Goal: Task Accomplishment & Management: Complete application form

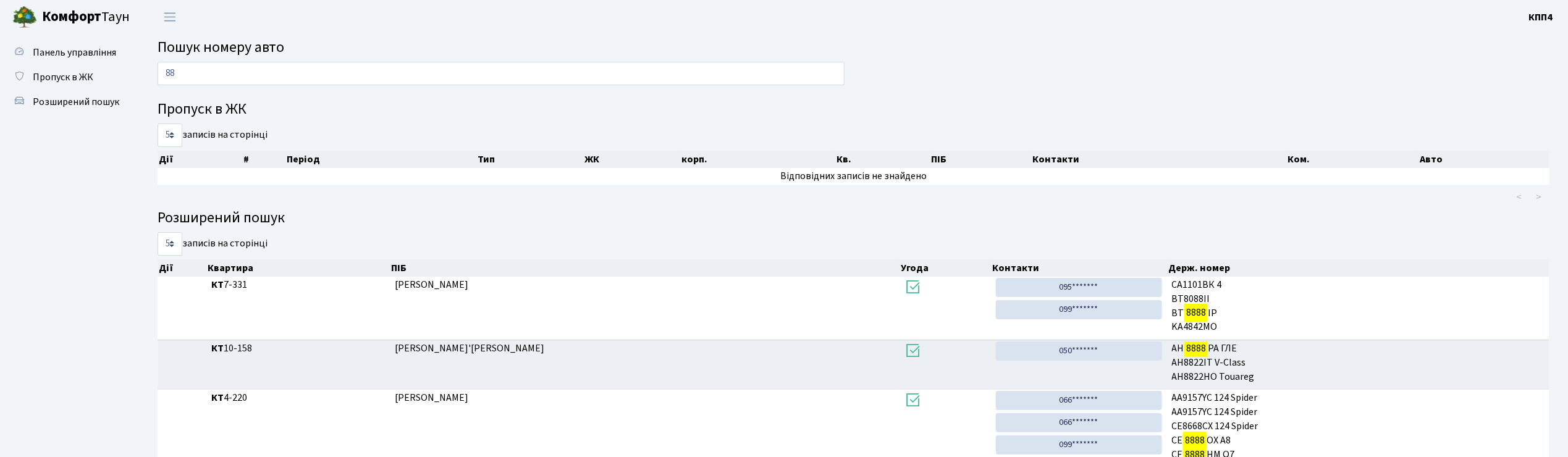
type input "8"
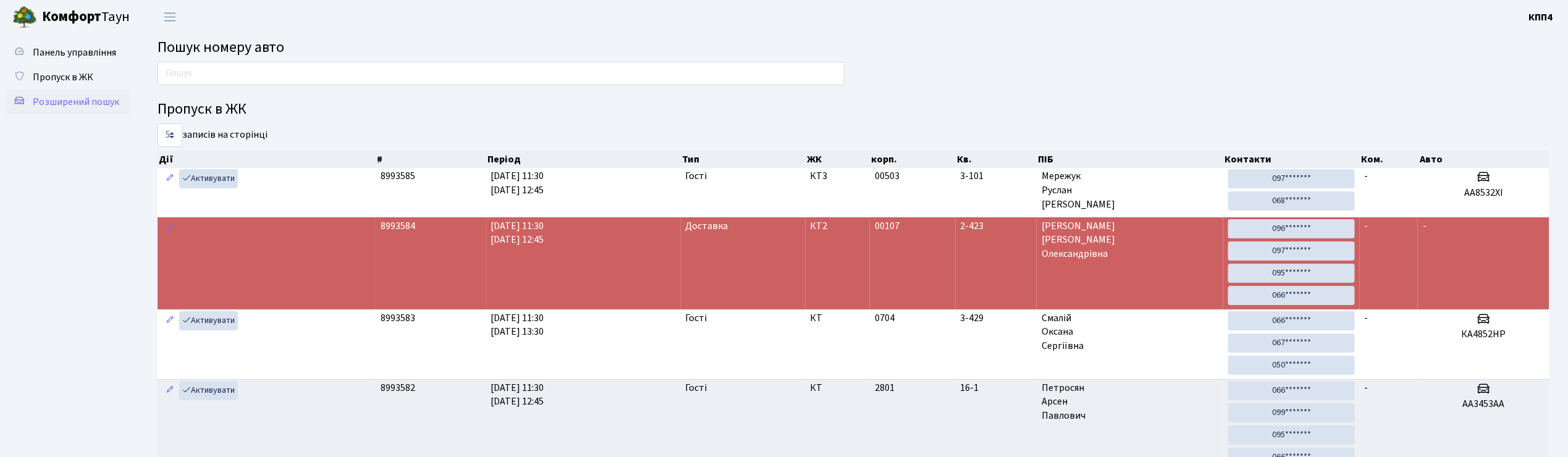
click at [75, 92] on link "Розширений пошук" at bounding box center [67, 102] width 123 height 25
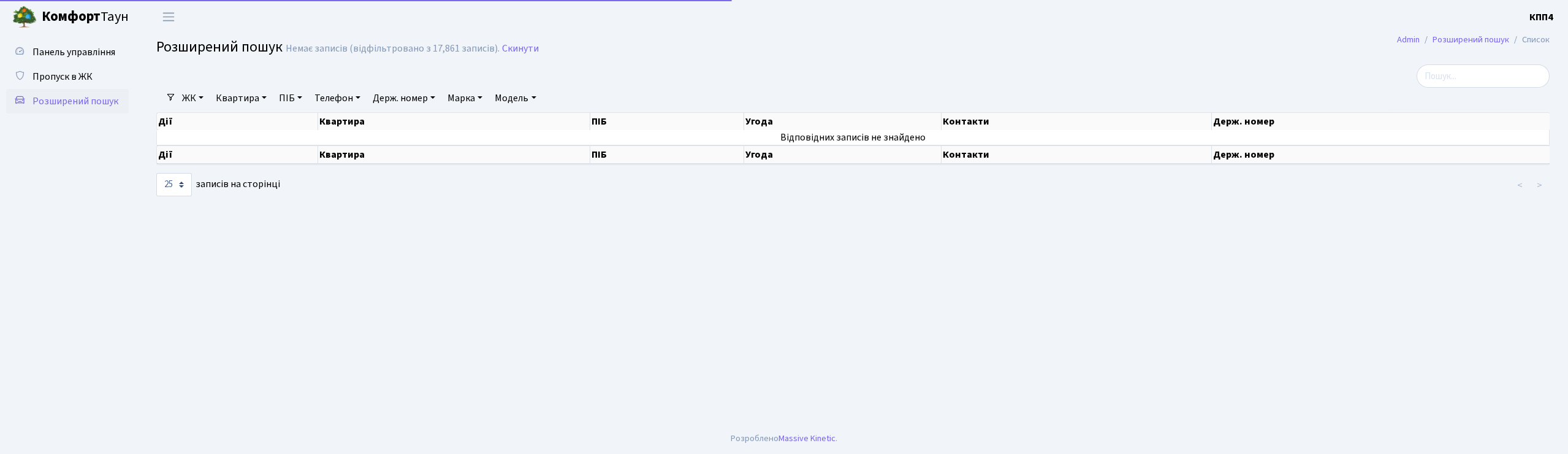
select select "25"
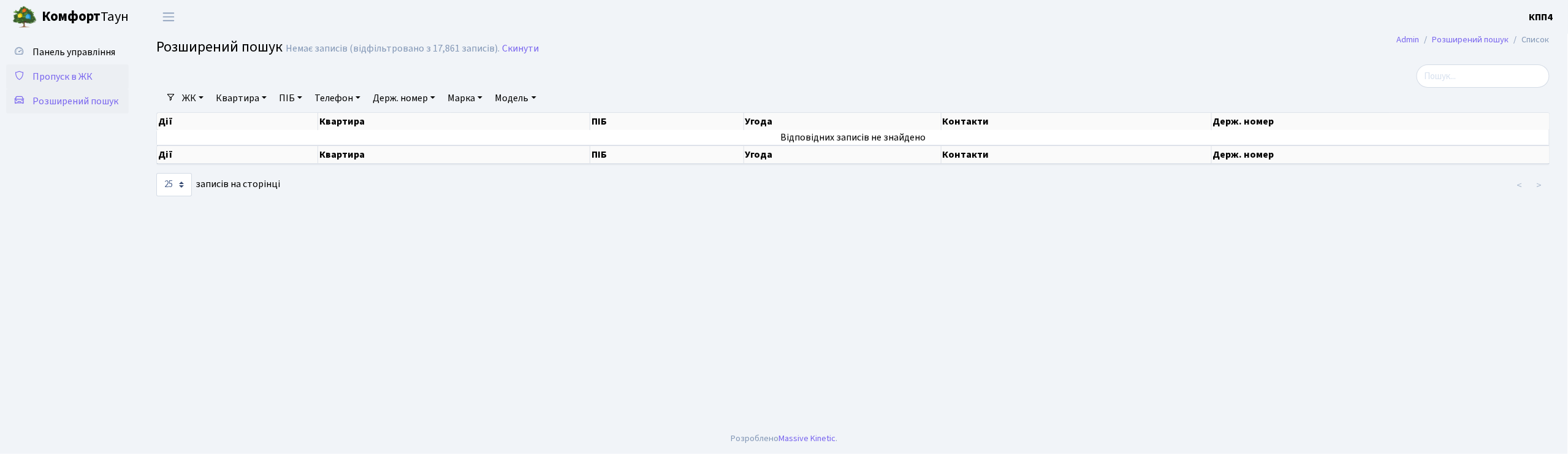
click at [86, 74] on span "Пропуск в ЖК" at bounding box center [62, 76] width 60 height 14
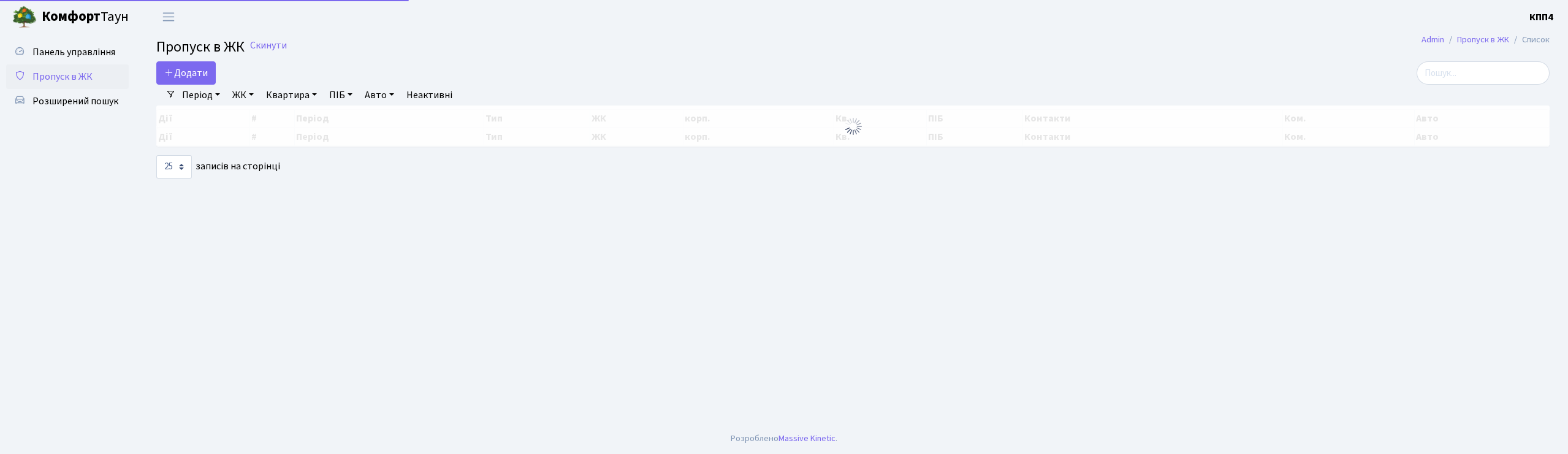
select select "25"
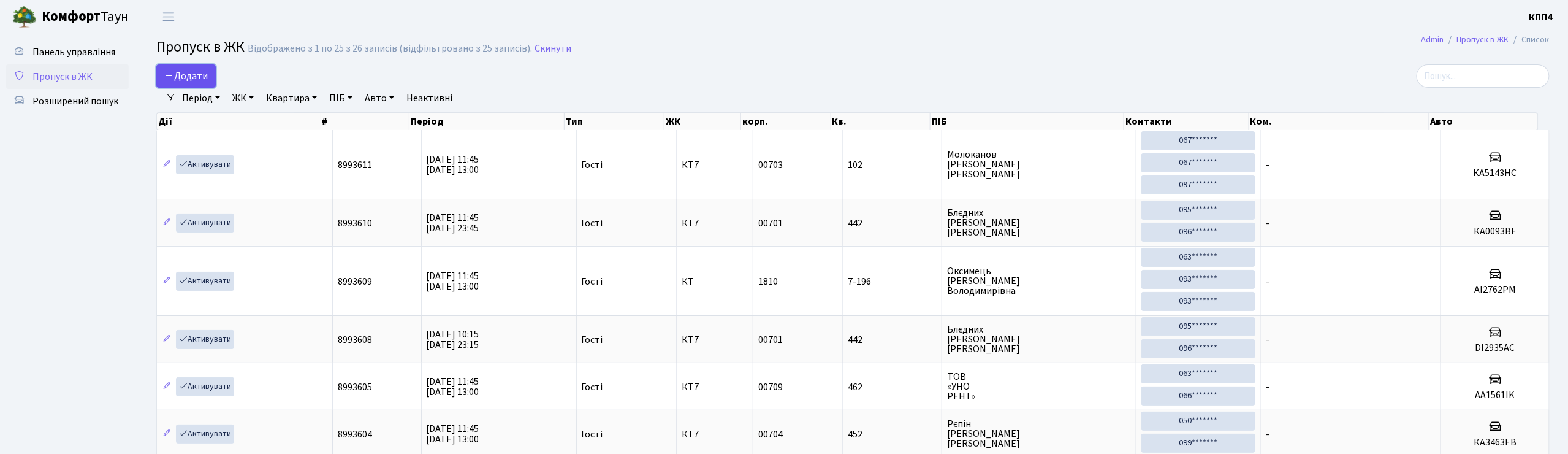
click at [187, 74] on span "Додати" at bounding box center [186, 76] width 43 height 14
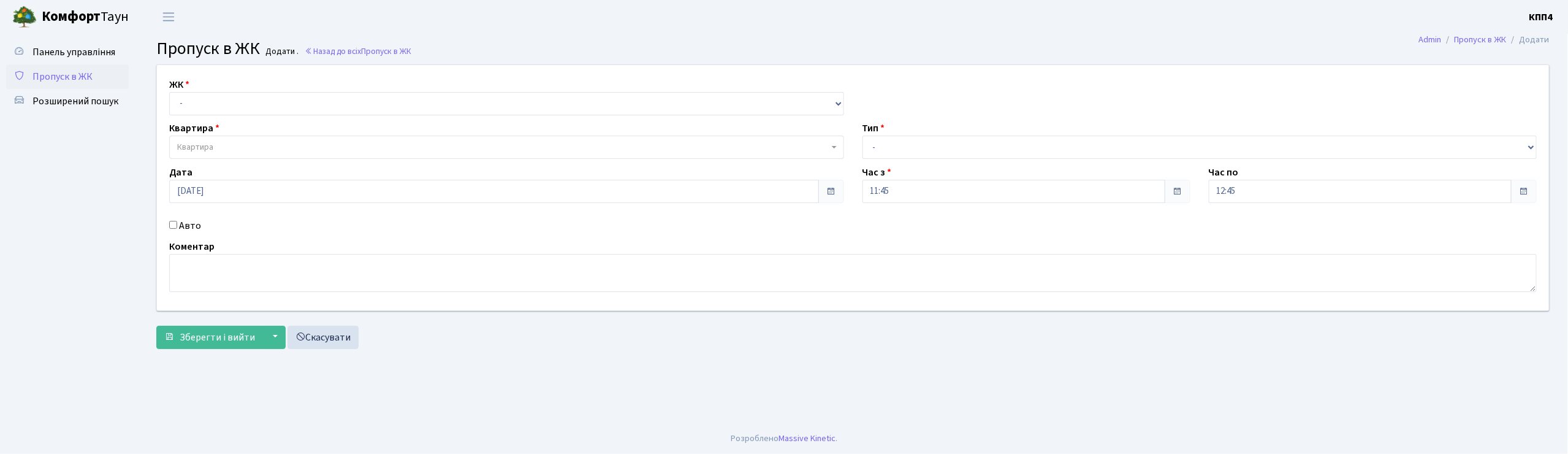
click at [179, 224] on label "Авто" at bounding box center [190, 226] width 23 height 15
click at [177, 224] on input "Авто" at bounding box center [173, 225] width 8 height 8
checkbox input "true"
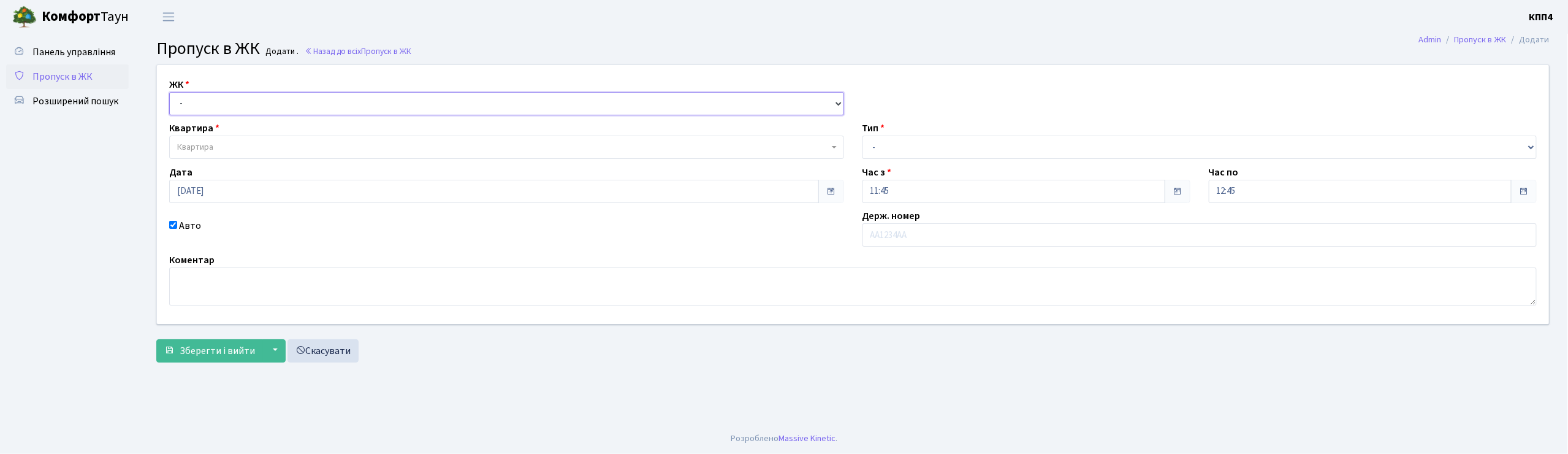
click at [196, 97] on select "- КТ, вул. Регенераторна, 4 КТ2, просп. Соборності, 17 КТ3, вул. Березнева, 16 …" at bounding box center [507, 104] width 675 height 24
select select "271"
click at [170, 92] on select "- КТ, вул. Регенераторна, 4 КТ2, просп. Соборності, 17 КТ3, вул. Березнева, 16 …" at bounding box center [507, 104] width 675 height 24
select select
click at [199, 153] on span "Квартира" at bounding box center [195, 147] width 36 height 13
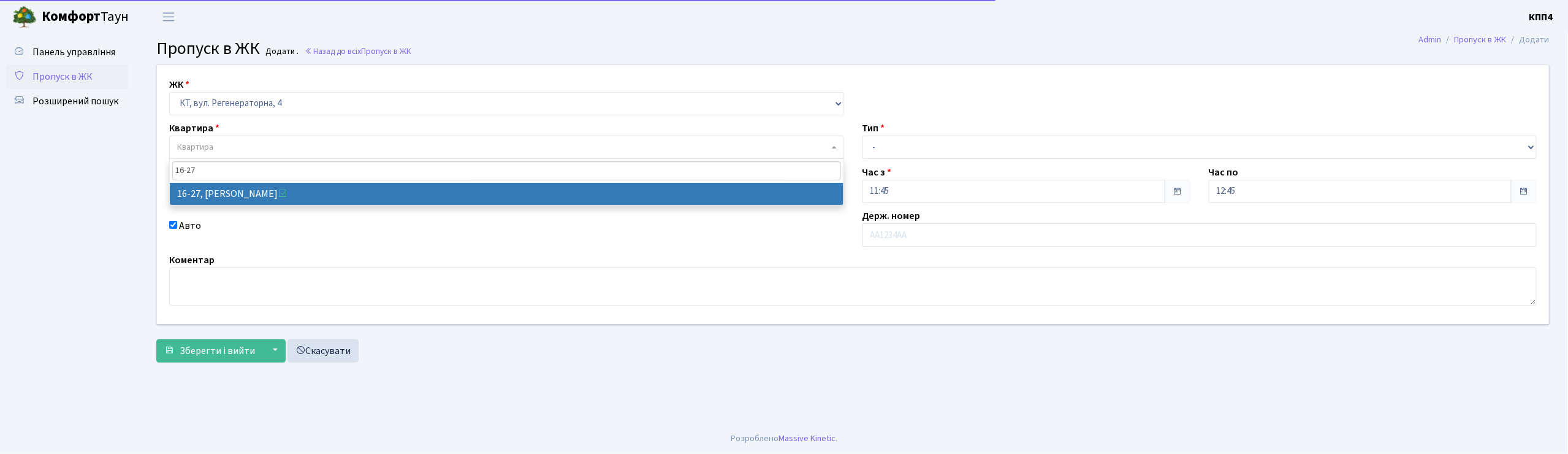
type input "16-27"
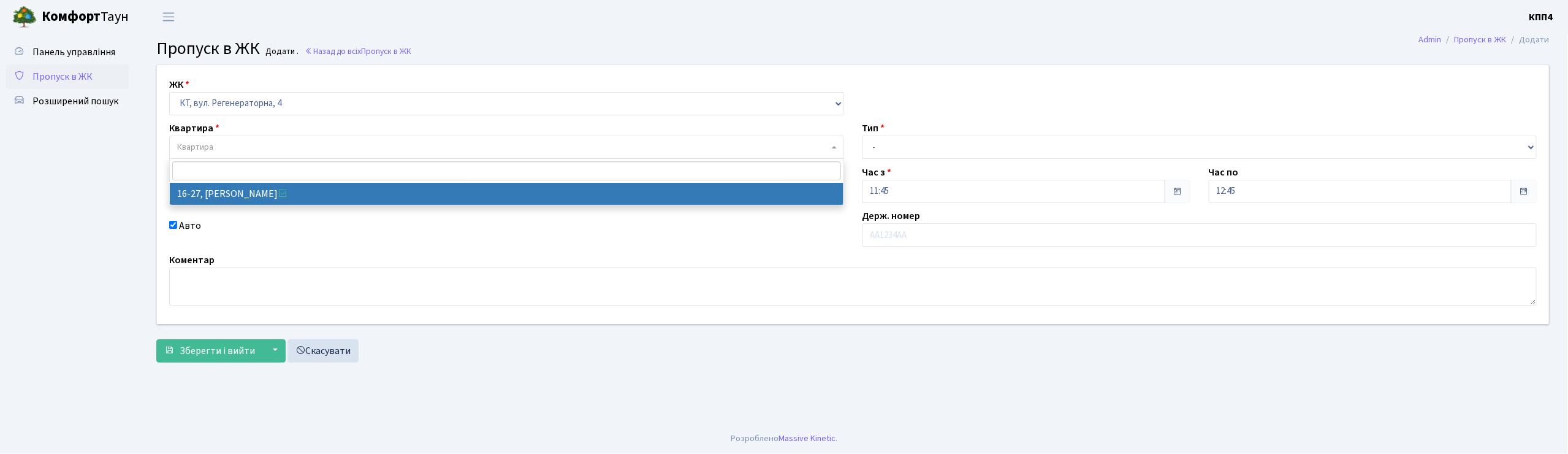
select select "8588"
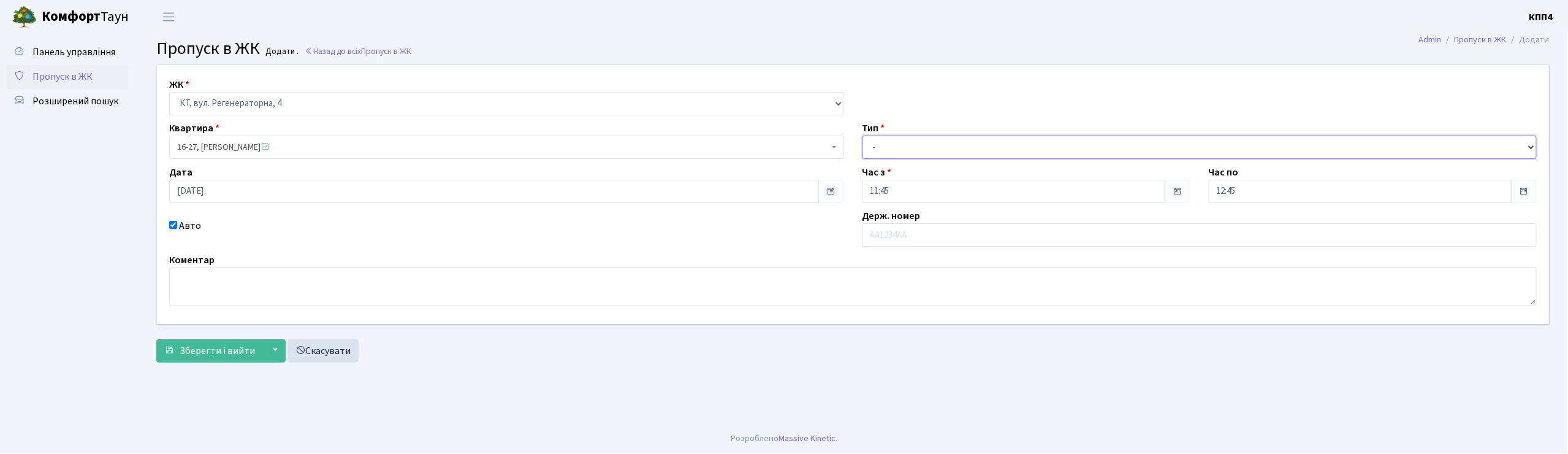
click at [898, 151] on select "- Доставка Таксі Гості Сервіс" at bounding box center [1200, 147] width 675 height 24
select select "3"
click at [862, 135] on select "- Доставка Таксі Гості Сервіс" at bounding box center [1200, 147] width 675 height 24
click at [214, 357] on span "Зберегти і вийти" at bounding box center [217, 351] width 75 height 14
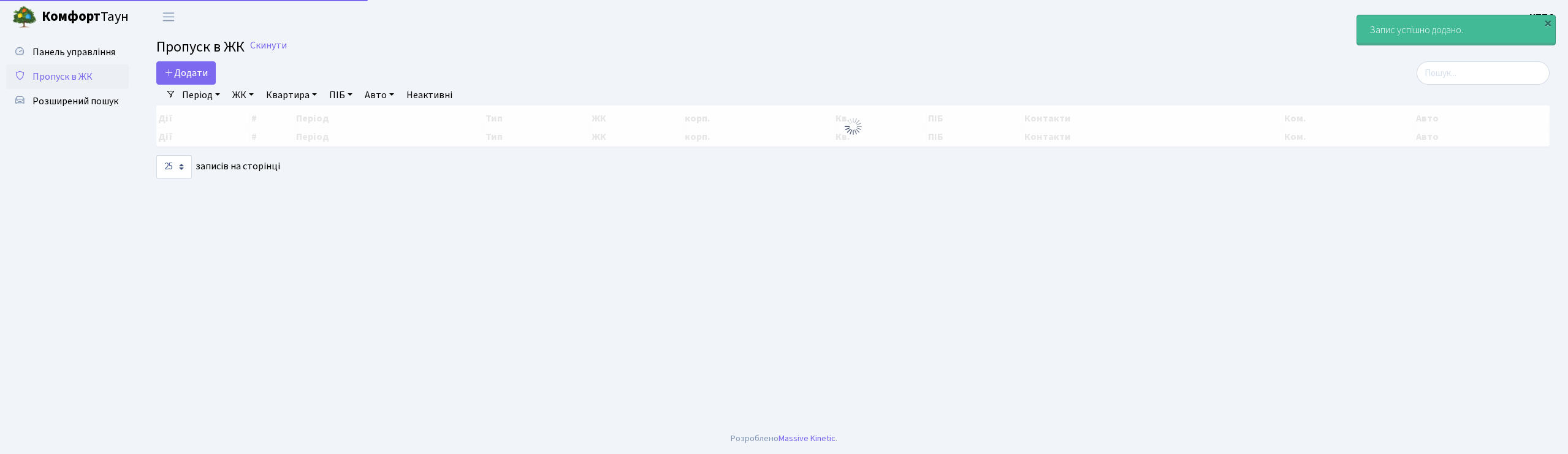
select select "25"
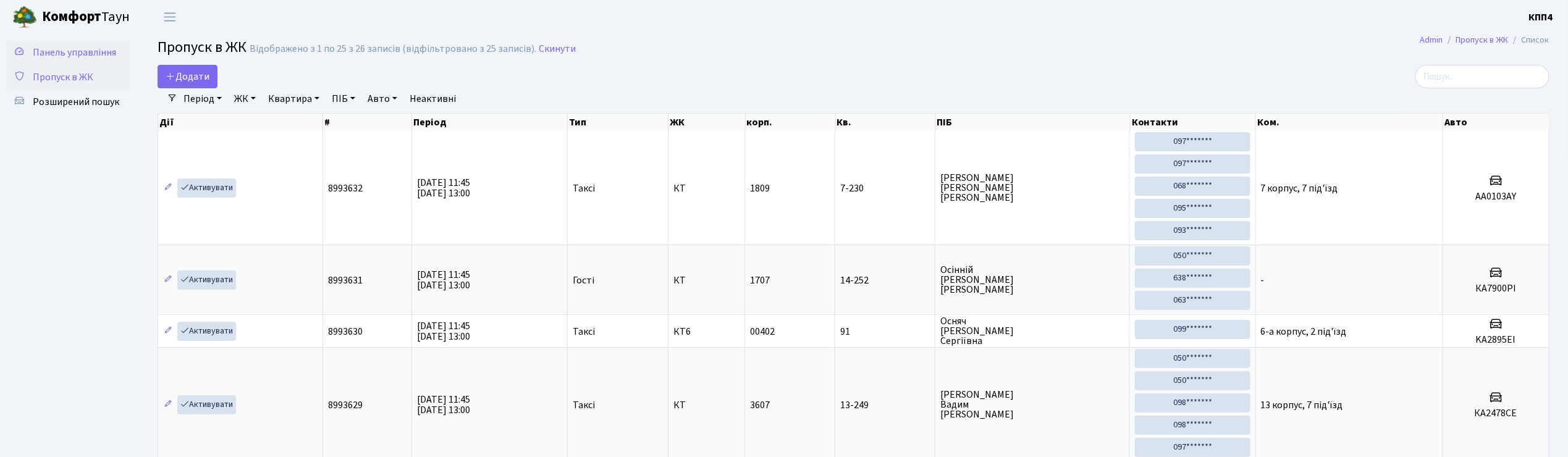
click at [90, 47] on span "Панель управління" at bounding box center [74, 52] width 83 height 14
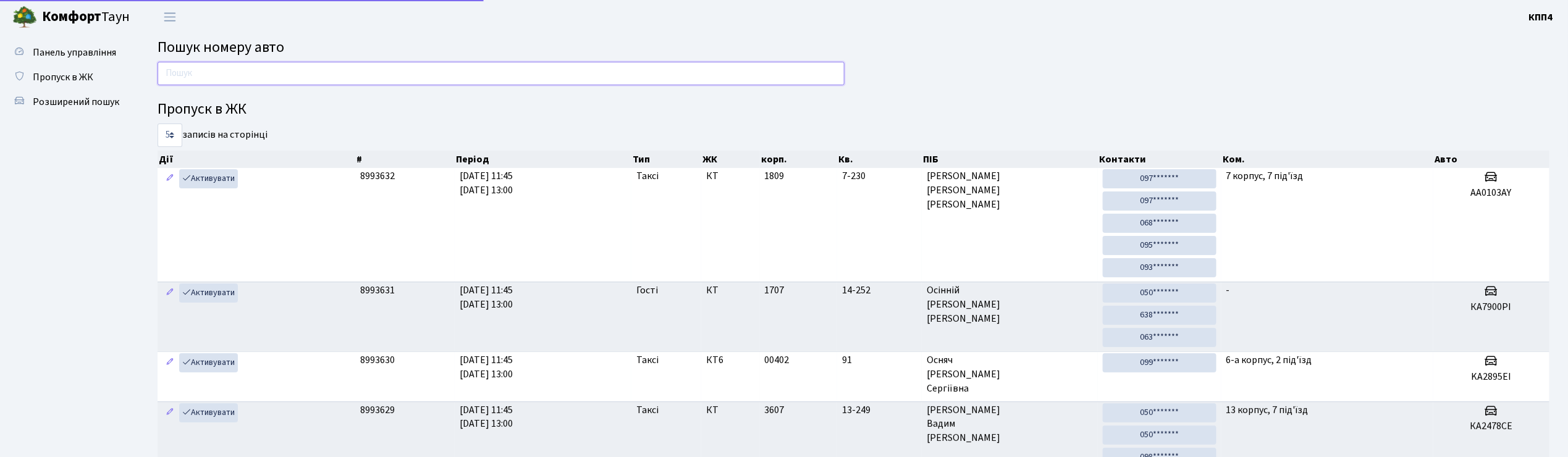
drag, startPoint x: 0, startPoint y: 0, endPoint x: 230, endPoint y: 65, distance: 239.0
click at [230, 65] on input "text" at bounding box center [502, 74] width 687 height 24
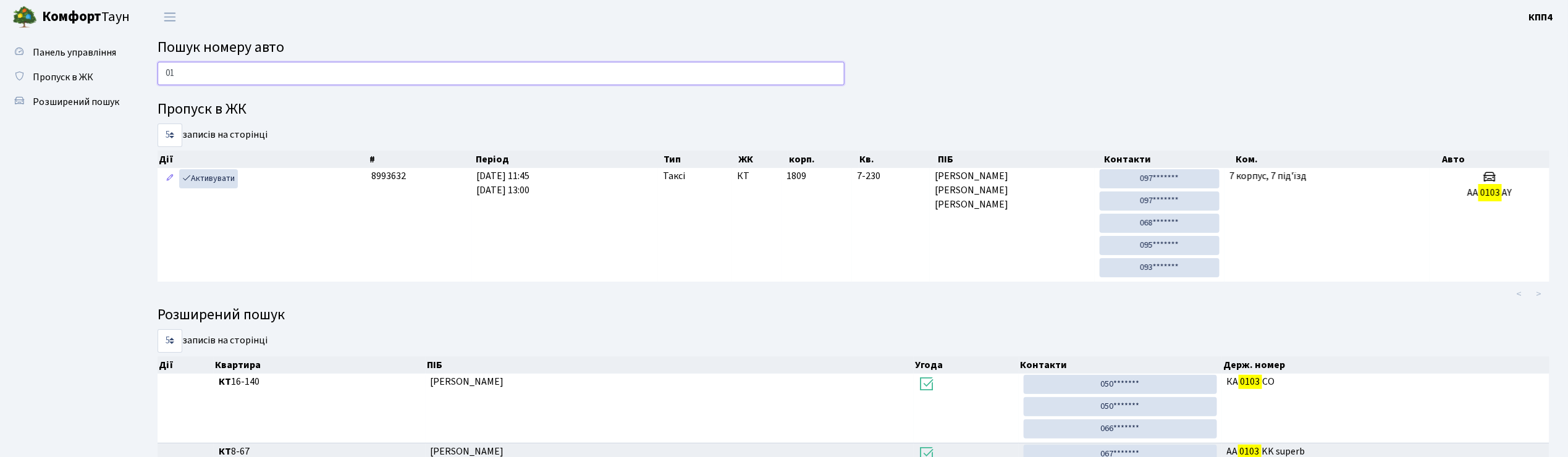
type input "0"
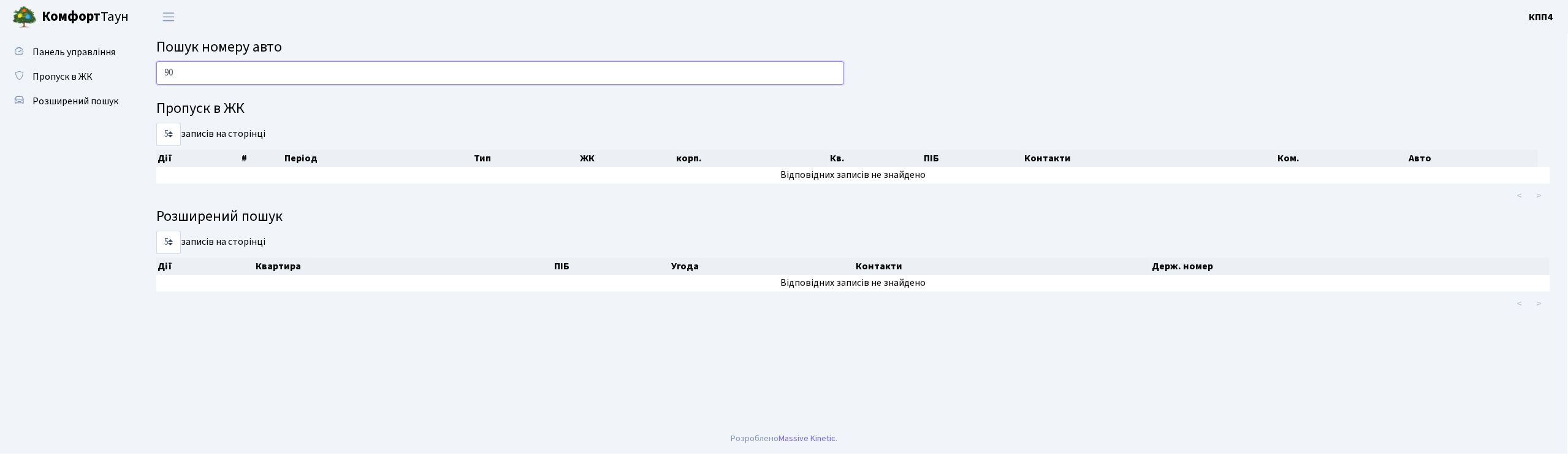
type input "9"
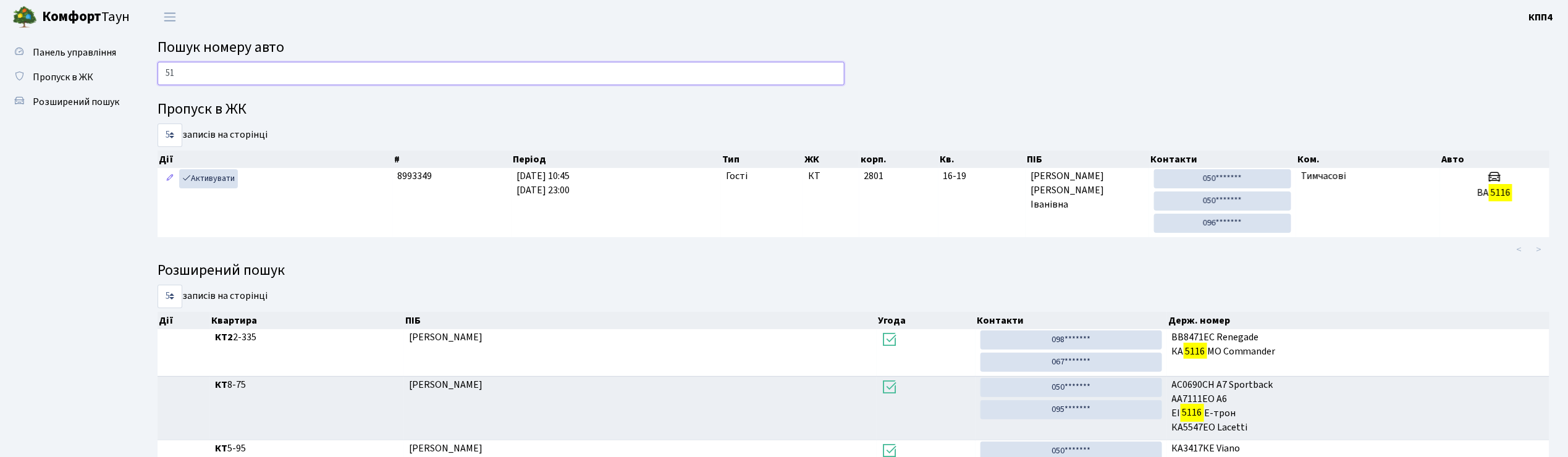
type input "5"
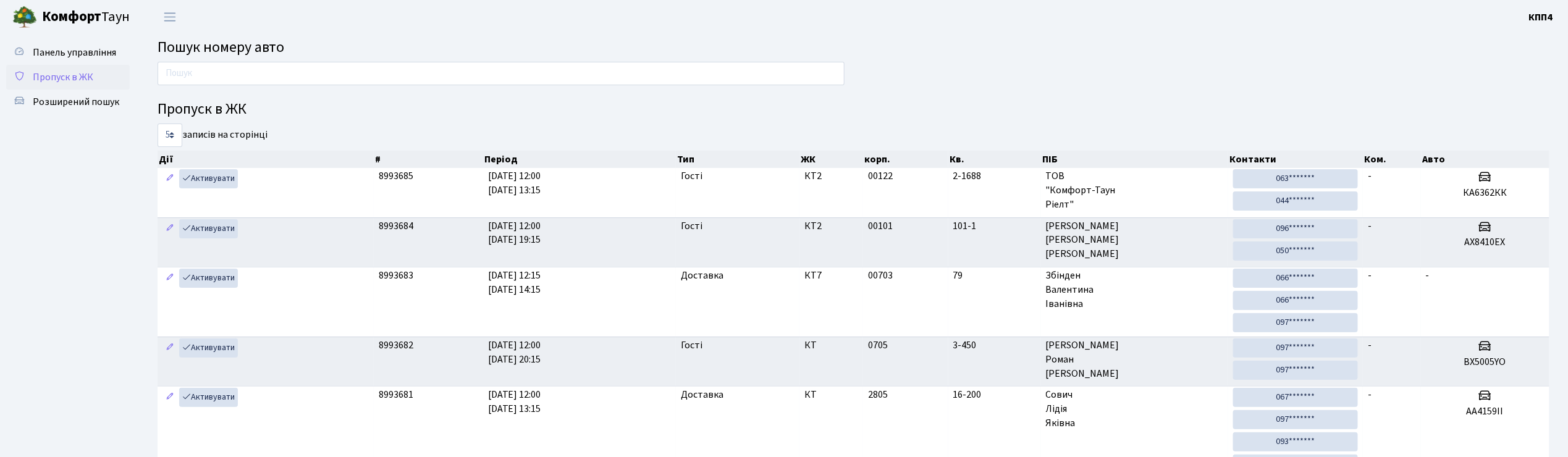
click at [57, 78] on span "Пропуск в ЖК" at bounding box center [62, 77] width 60 height 14
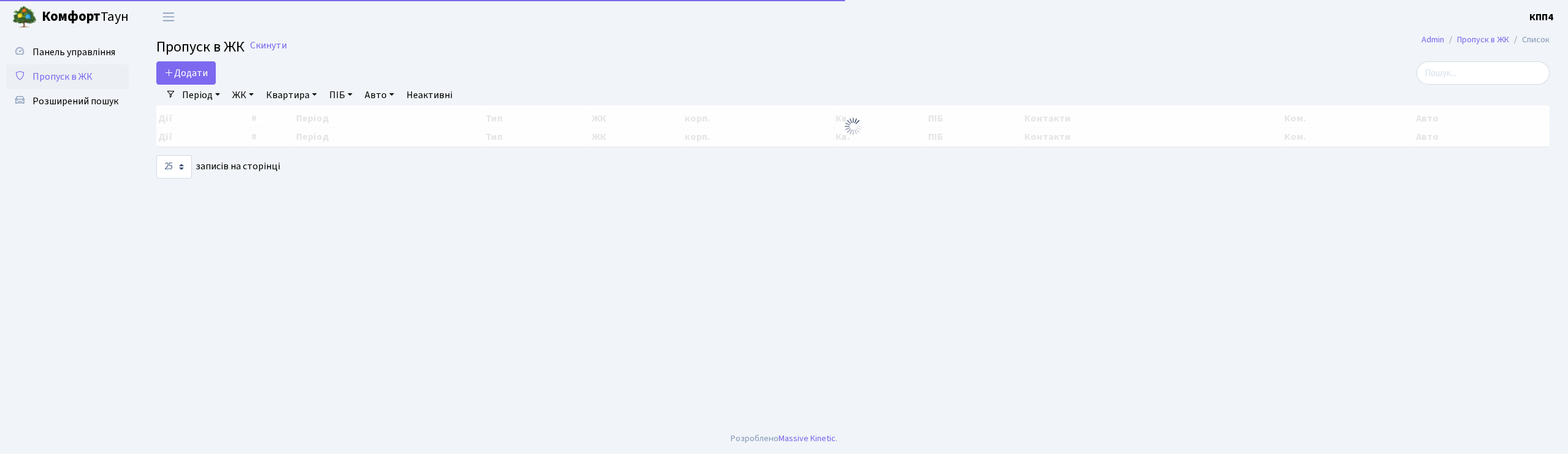
select select "25"
click at [199, 70] on span "Додати" at bounding box center [186, 74] width 43 height 14
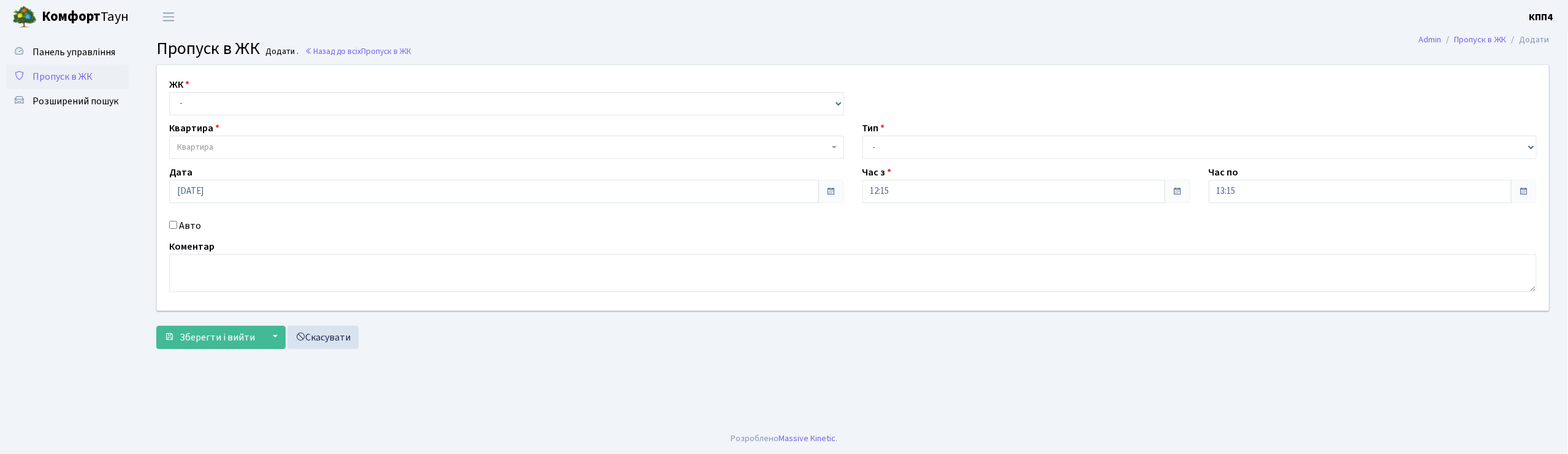
click at [177, 224] on div "Авто" at bounding box center [507, 226] width 694 height 15
click at [174, 228] on div "Авто" at bounding box center [507, 226] width 694 height 15
click at [175, 224] on input "Авто" at bounding box center [173, 225] width 8 height 8
checkbox input "true"
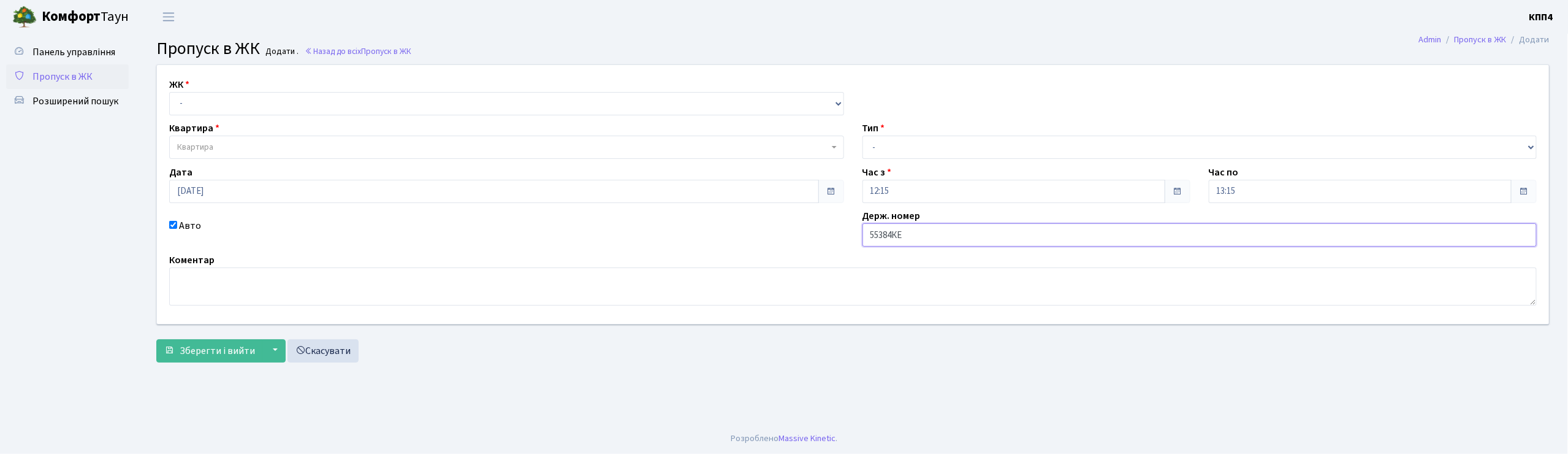
type input "55384КЕ"
click at [202, 104] on select "- КТ, вул. Регенераторна, 4 КТ2, просп. Соборності, 17 КТ3, вул. Березнева, 16 …" at bounding box center [507, 104] width 675 height 24
select select "271"
click at [170, 92] on select "- КТ, вул. Регенераторна, 4 КТ2, просп. Соборності, 17 КТ3, вул. Березнева, 16 …" at bounding box center [507, 104] width 675 height 24
select select
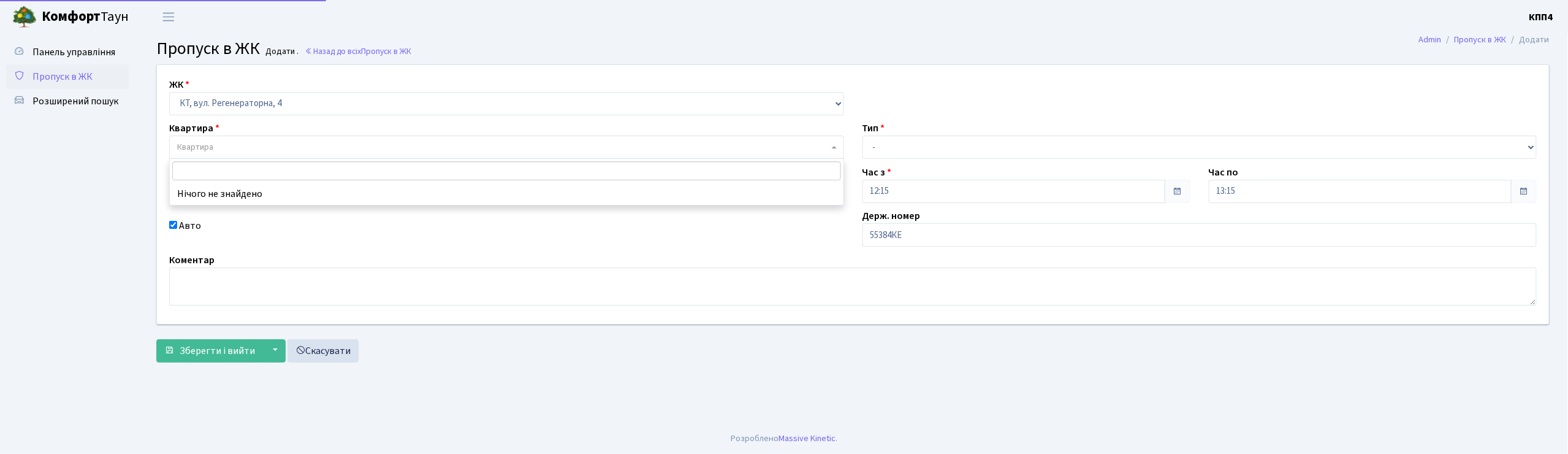
click at [204, 145] on span "Квартира" at bounding box center [195, 147] width 36 height 13
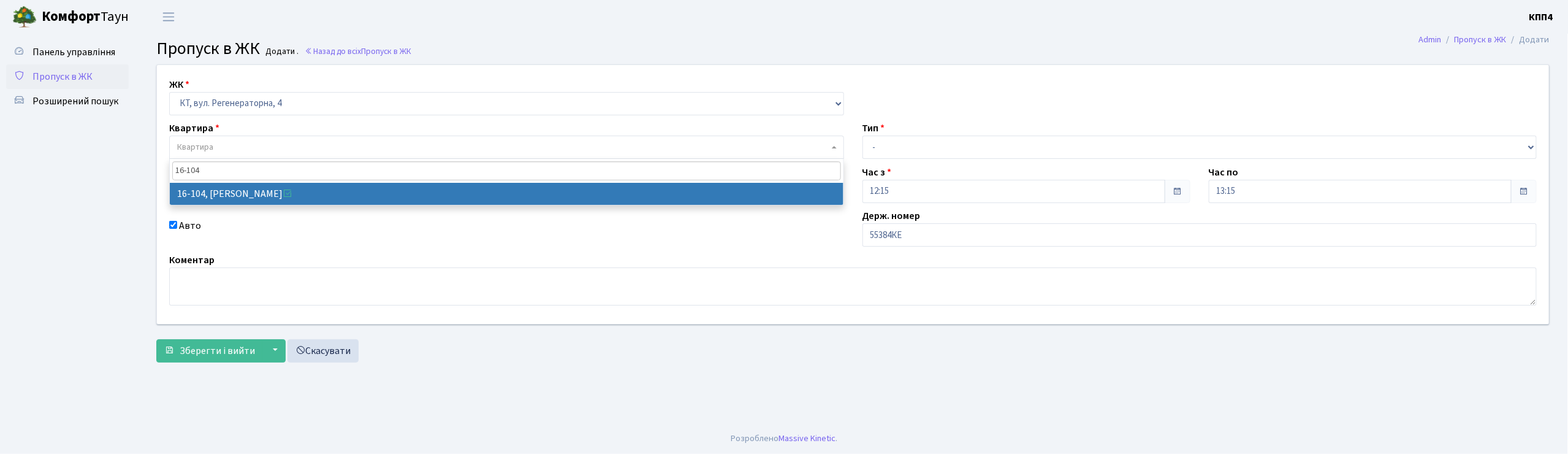
type input "16-104"
select select "8665"
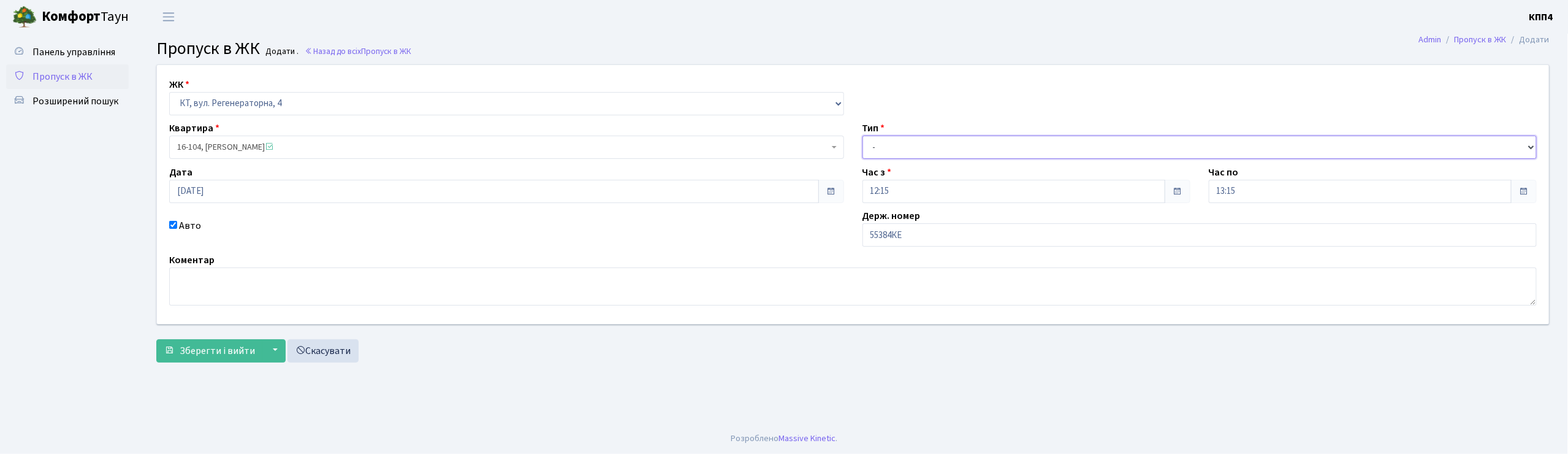
click at [893, 147] on select "- Доставка Таксі Гості Сервіс" at bounding box center [1200, 147] width 675 height 24
select select "2"
click at [862, 135] on select "- Доставка Таксі Гості Сервіс" at bounding box center [1200, 147] width 675 height 24
click at [197, 357] on span "Зберегти і вийти" at bounding box center [217, 351] width 75 height 14
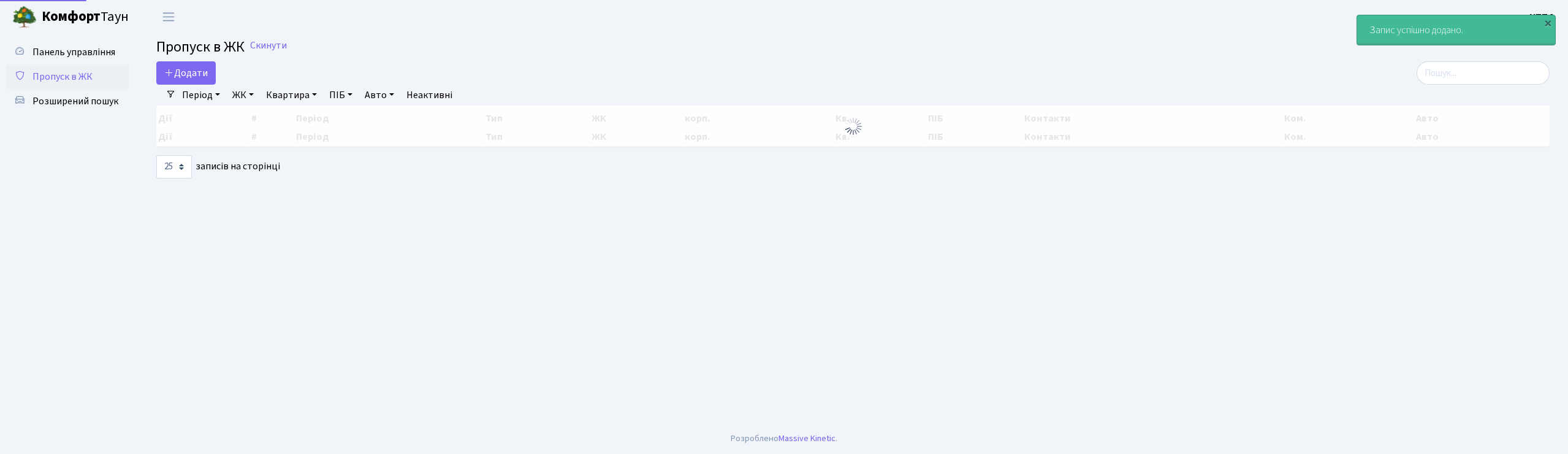
select select "25"
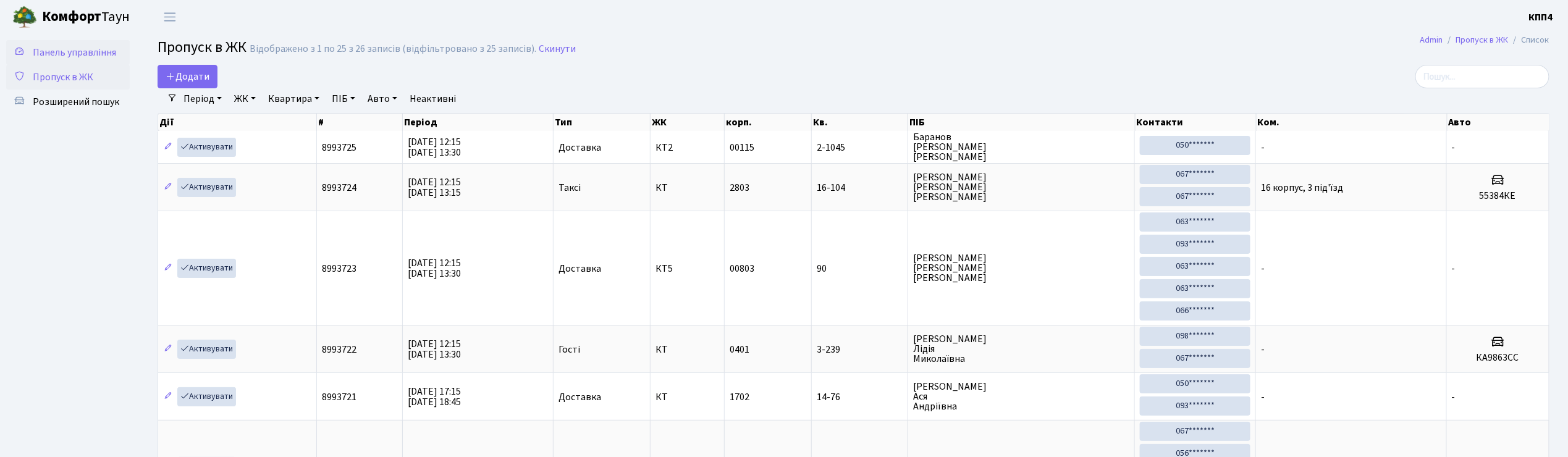
click at [78, 52] on span "Панель управління" at bounding box center [74, 52] width 83 height 14
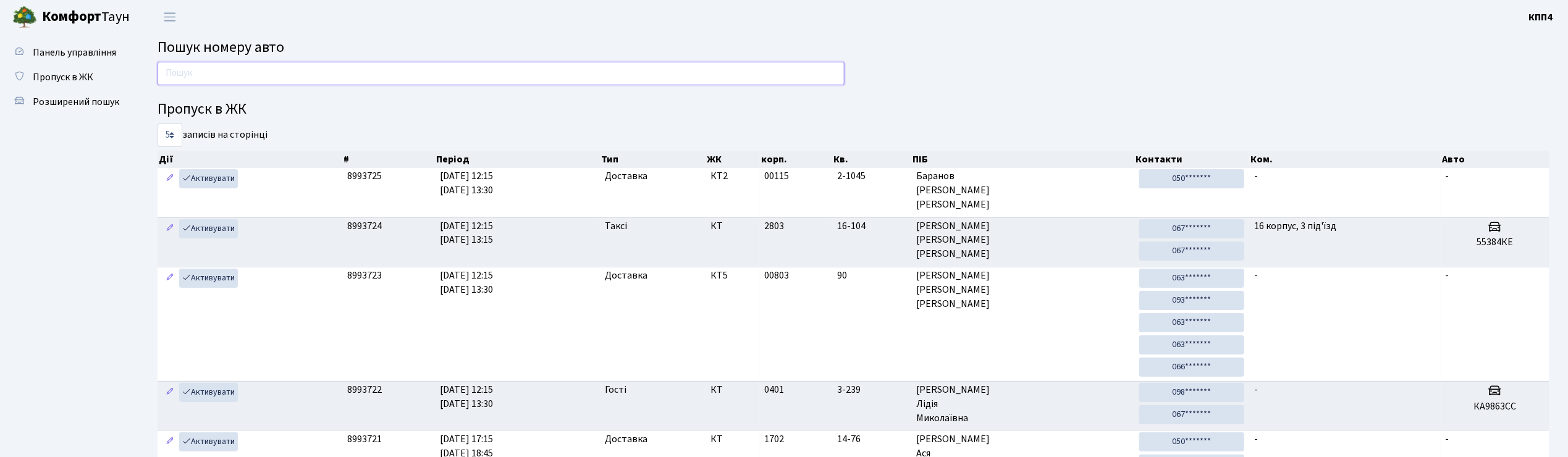
click at [223, 70] on input "text" at bounding box center [502, 74] width 687 height 24
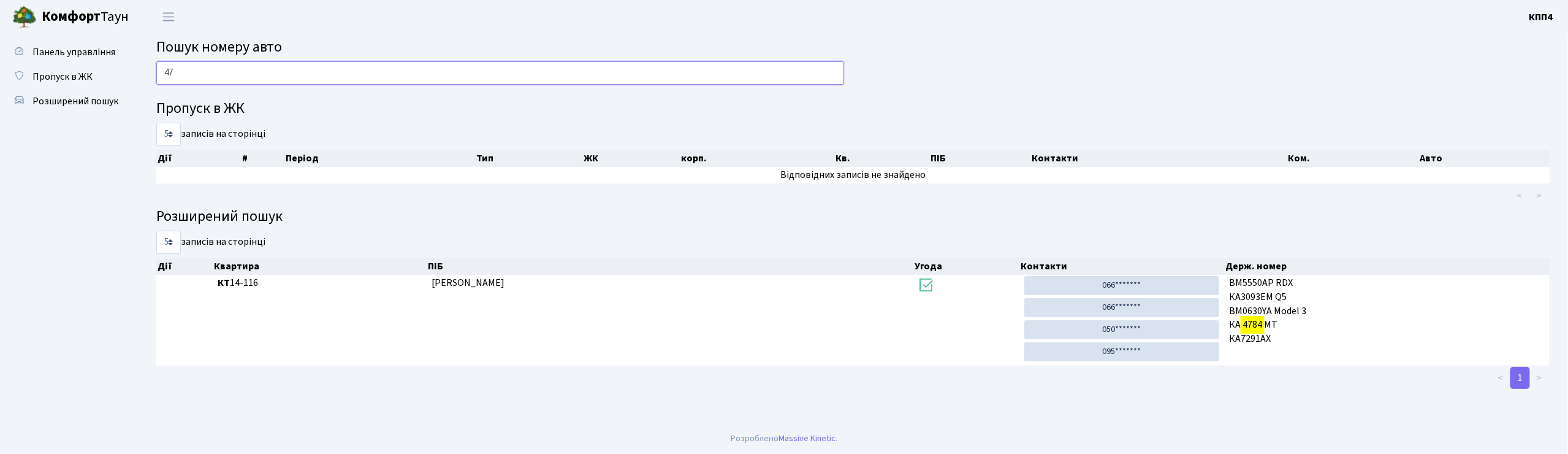
type input "4"
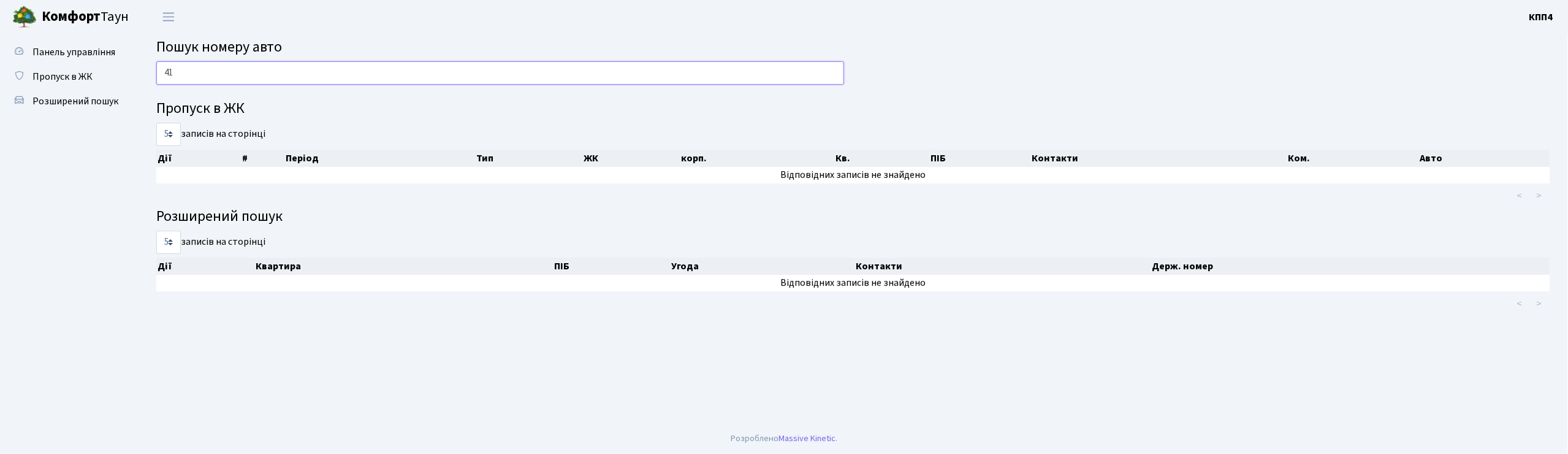
type input "4"
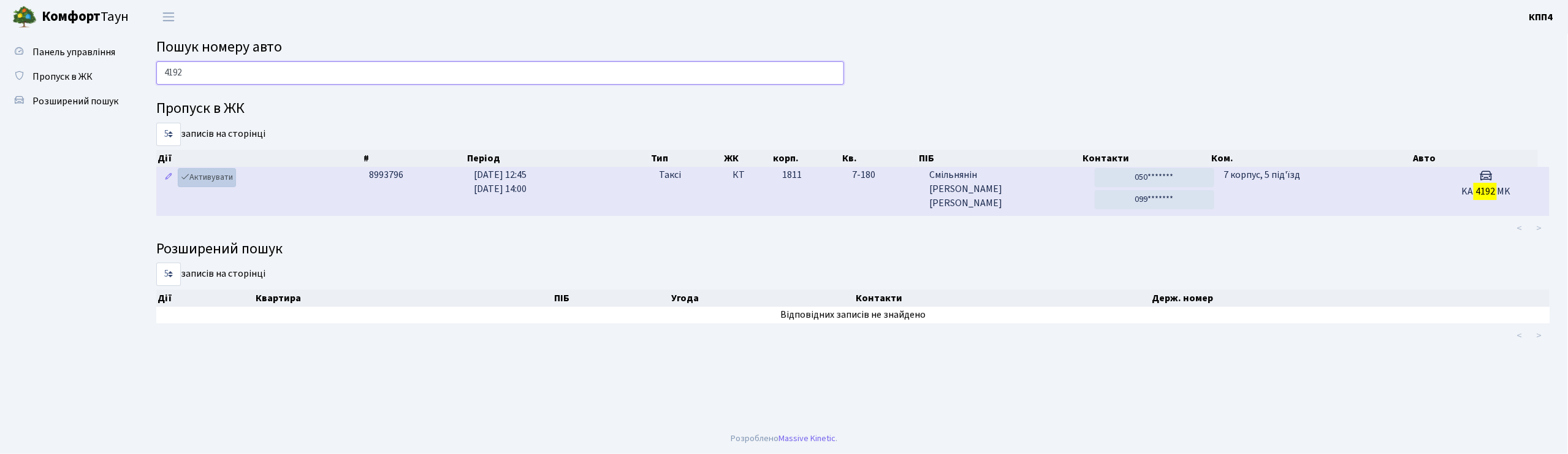
type input "4192"
click at [209, 177] on link "Активувати" at bounding box center [206, 177] width 58 height 19
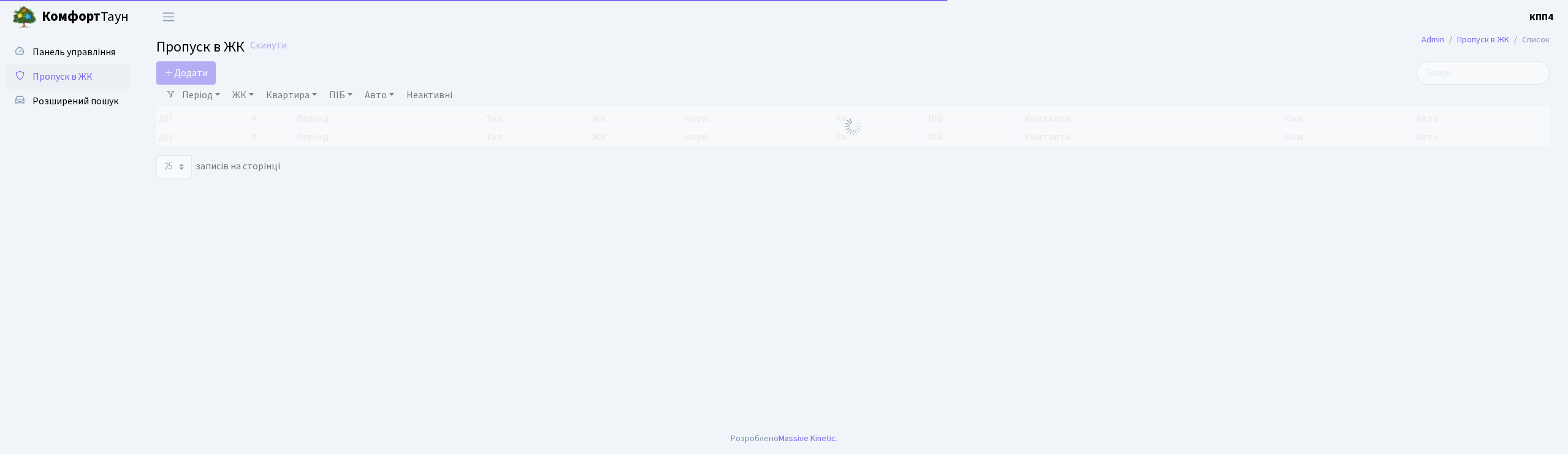
select select "25"
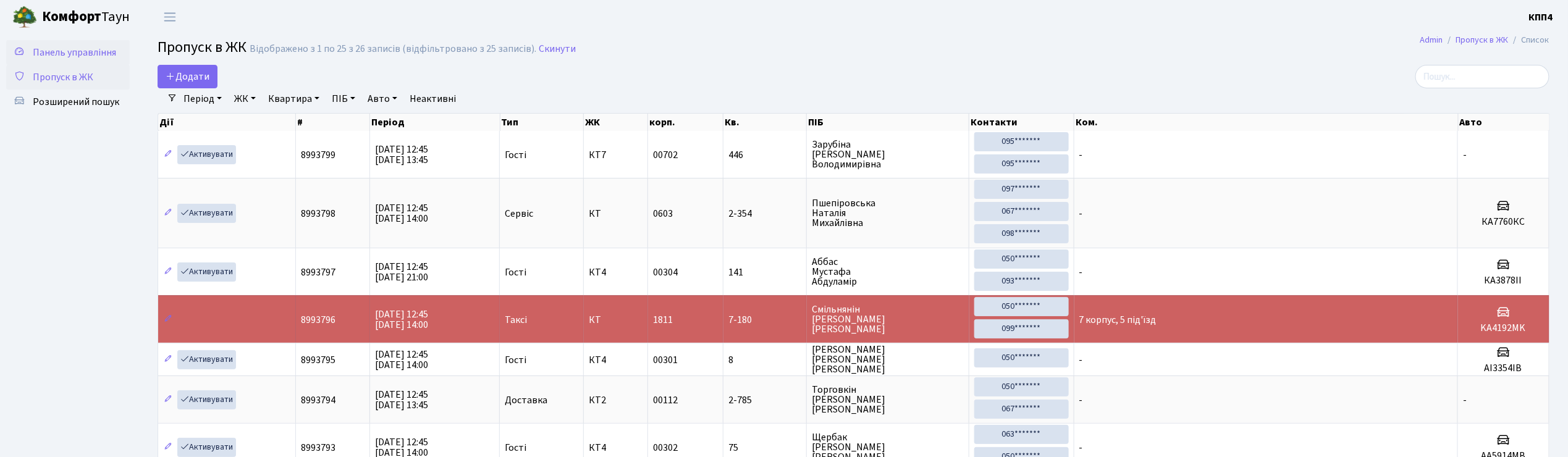
click at [64, 55] on span "Панель управління" at bounding box center [74, 52] width 83 height 14
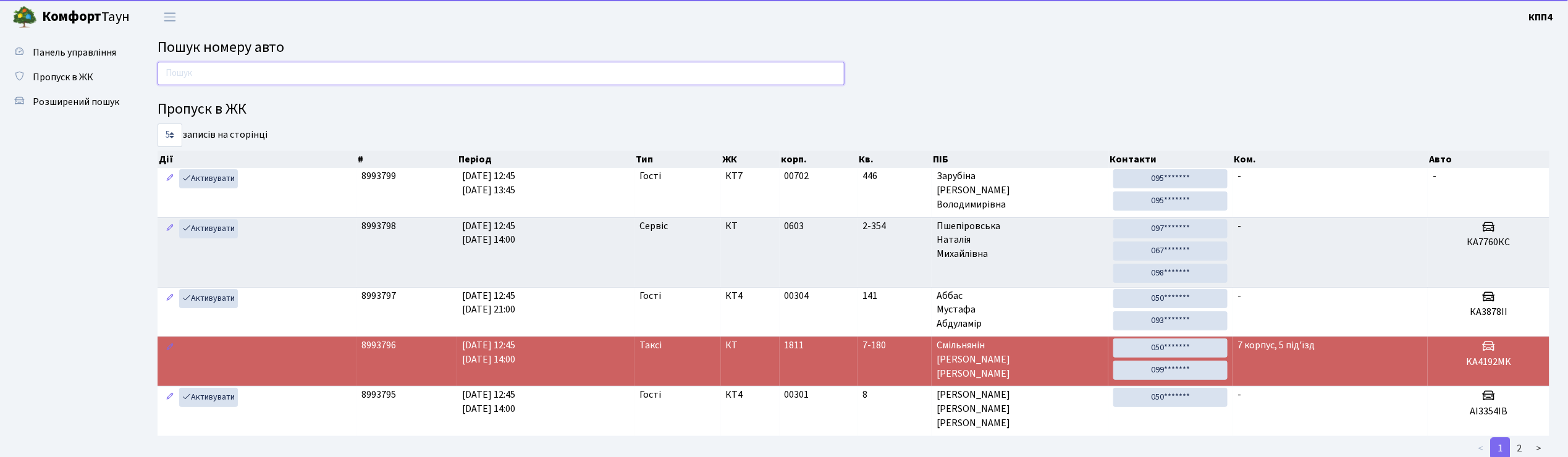
click at [241, 75] on input "text" at bounding box center [502, 74] width 687 height 24
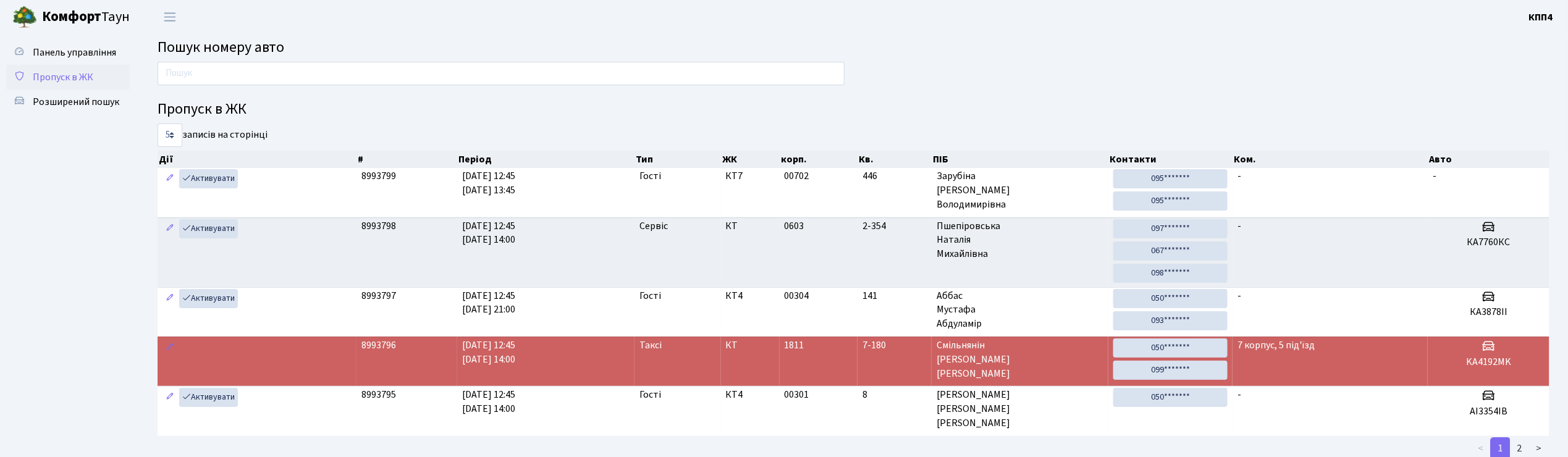
click at [64, 72] on span "Пропуск в ЖК" at bounding box center [62, 77] width 60 height 14
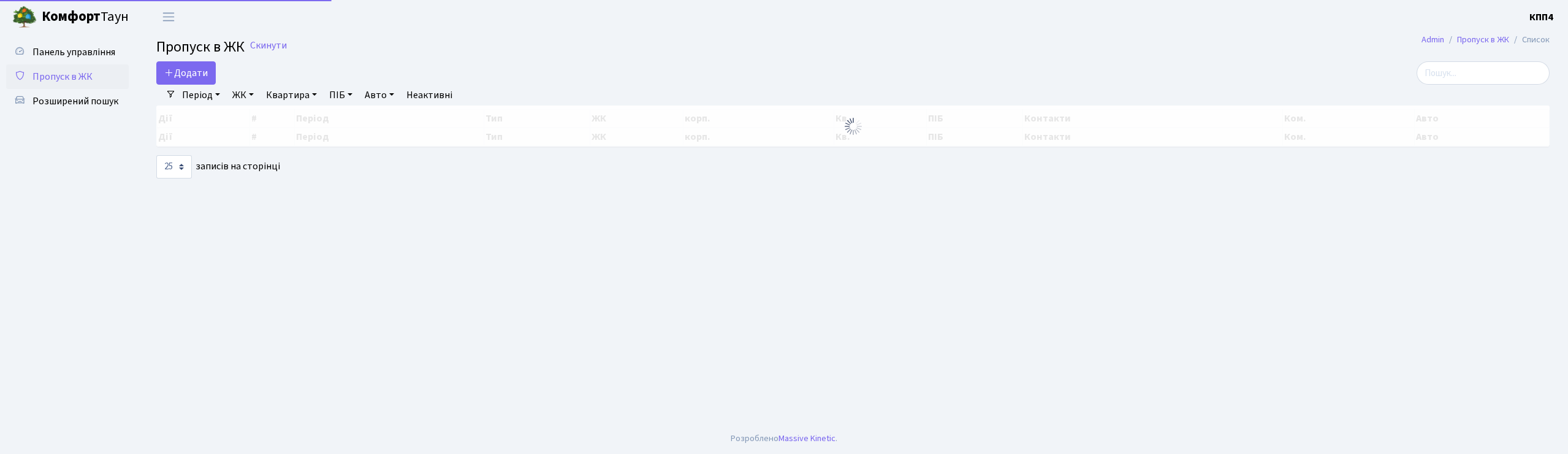
select select "25"
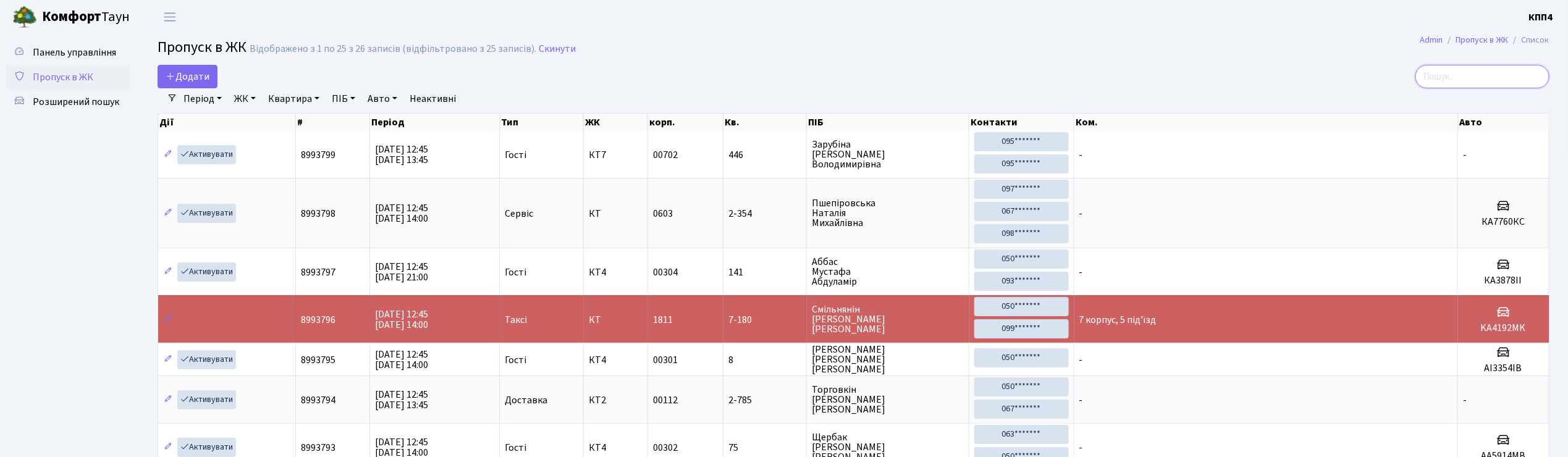
click at [1466, 80] on input "search" at bounding box center [1482, 77] width 134 height 24
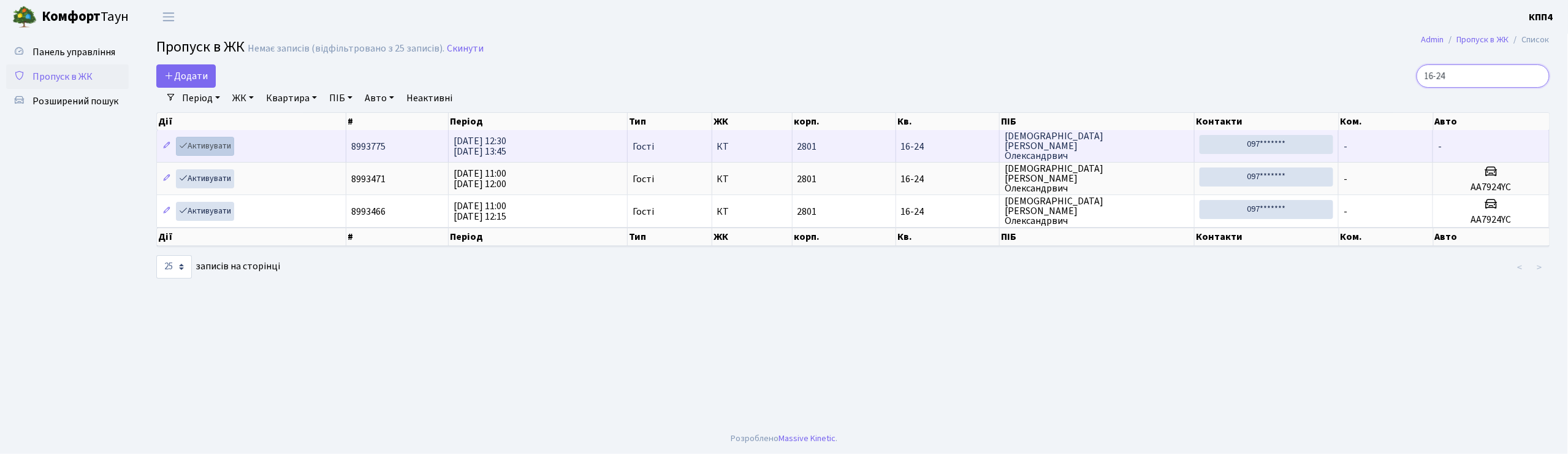
type input "16-24"
click at [210, 143] on link "Активувати" at bounding box center [205, 146] width 58 height 19
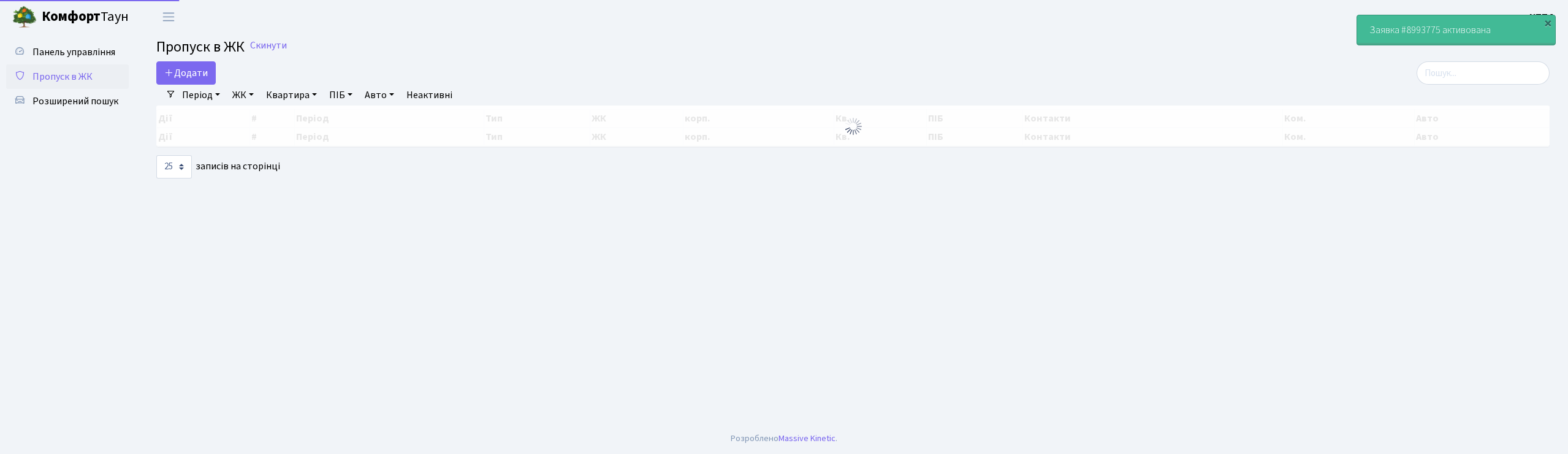
select select "25"
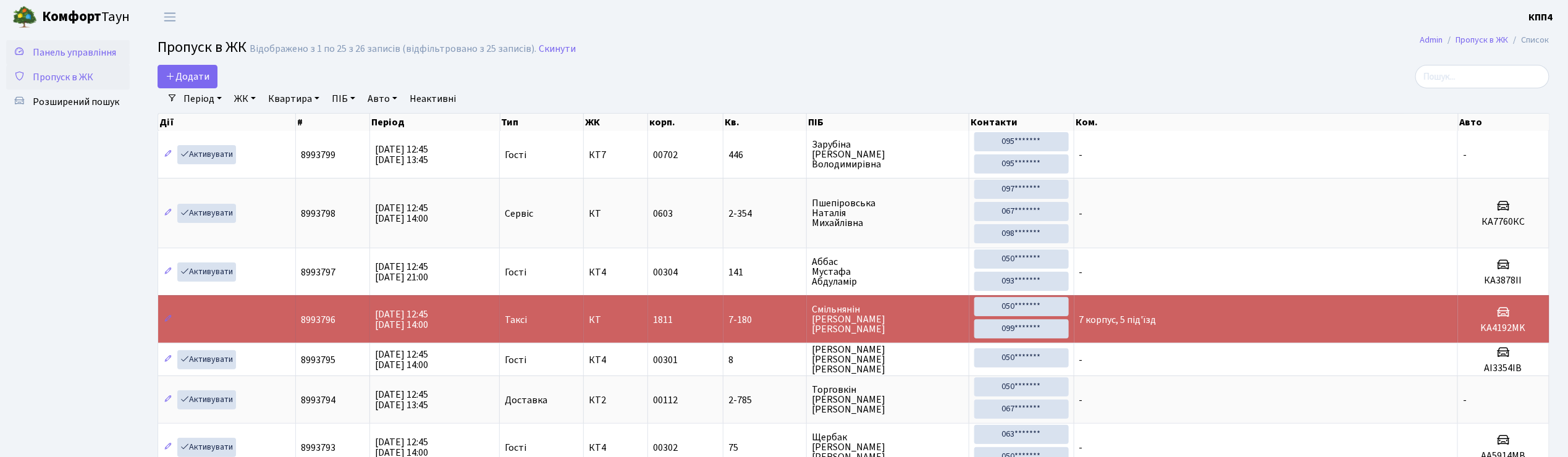
click at [62, 50] on span "Панель управління" at bounding box center [74, 52] width 83 height 14
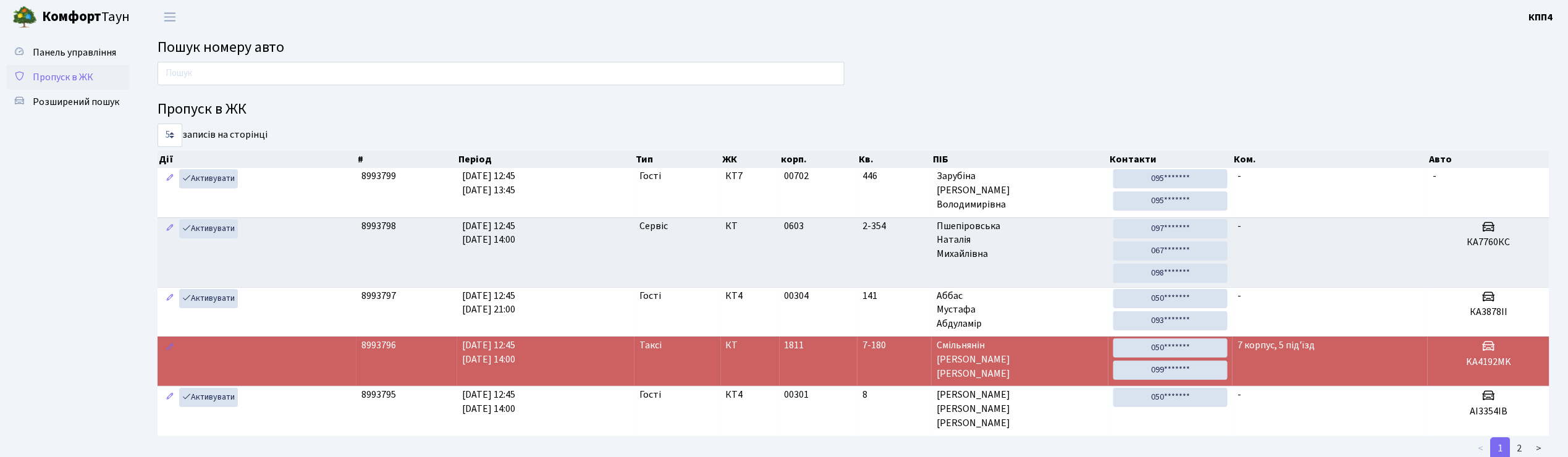
click at [75, 77] on span "Пропуск в ЖК" at bounding box center [62, 77] width 60 height 14
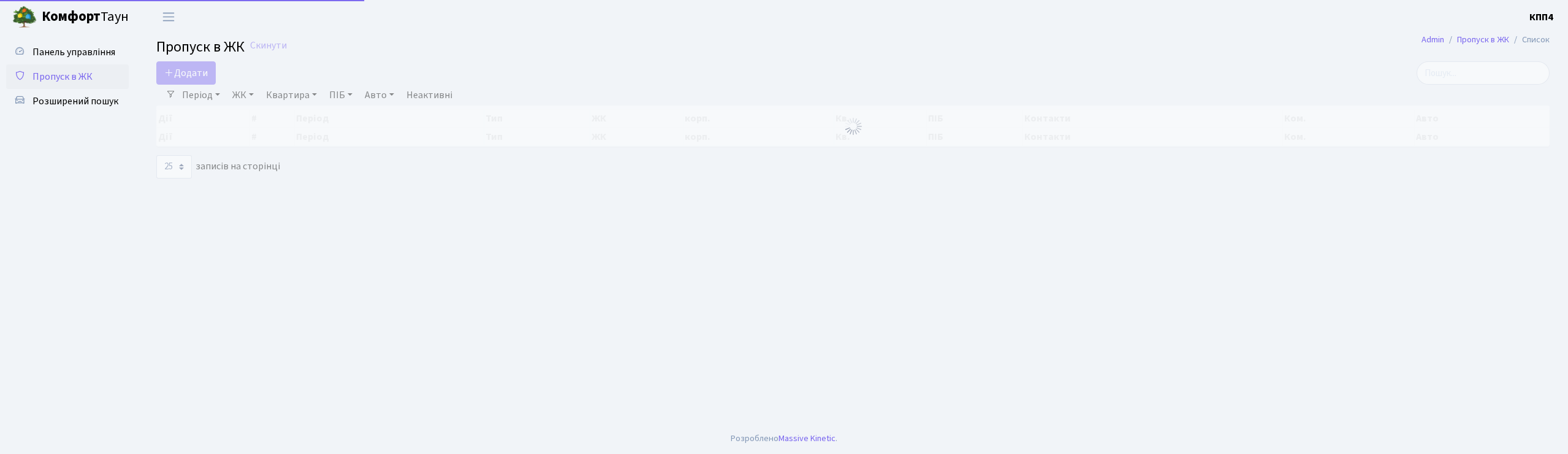
select select "25"
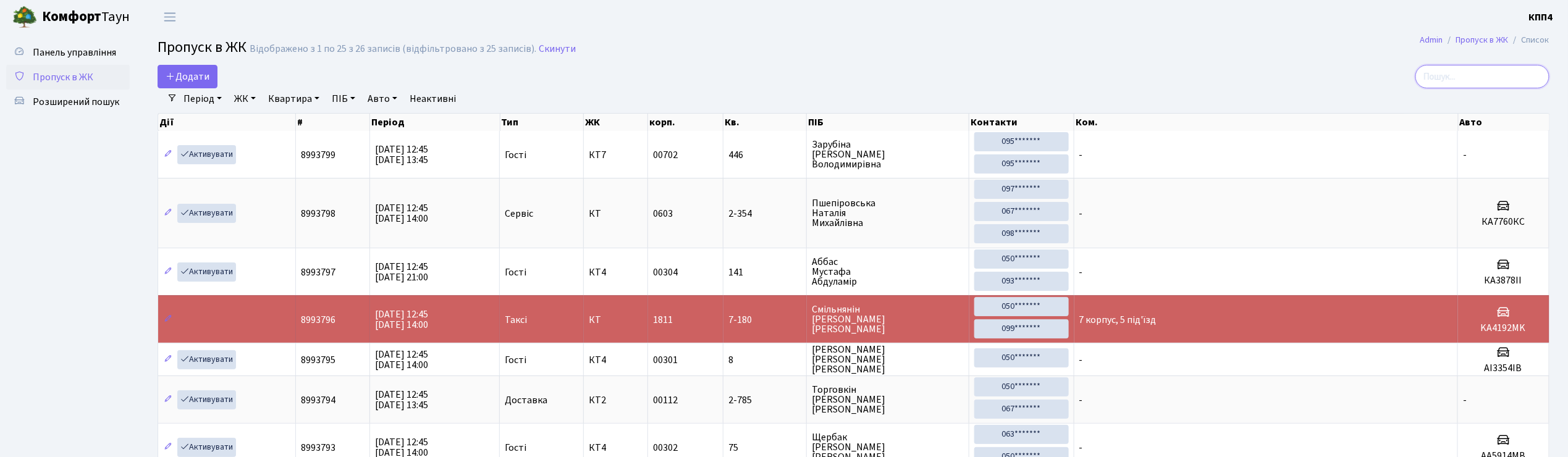
click at [1449, 87] on input "search" at bounding box center [1482, 77] width 134 height 24
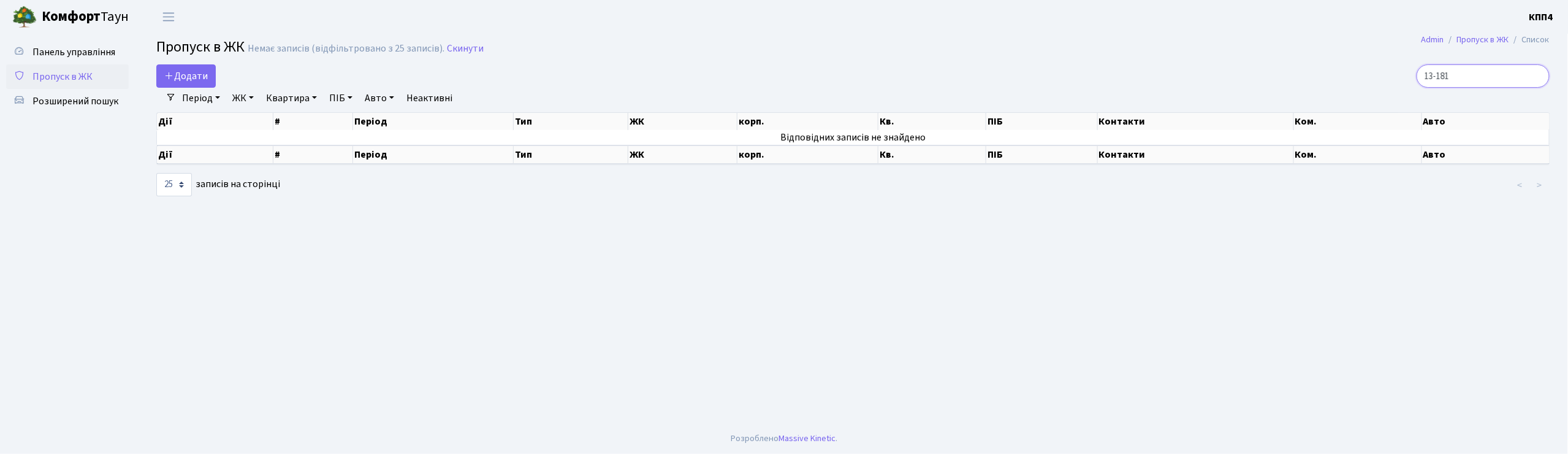
type input "13-181"
click at [50, 48] on span "Панель управління" at bounding box center [74, 52] width 82 height 14
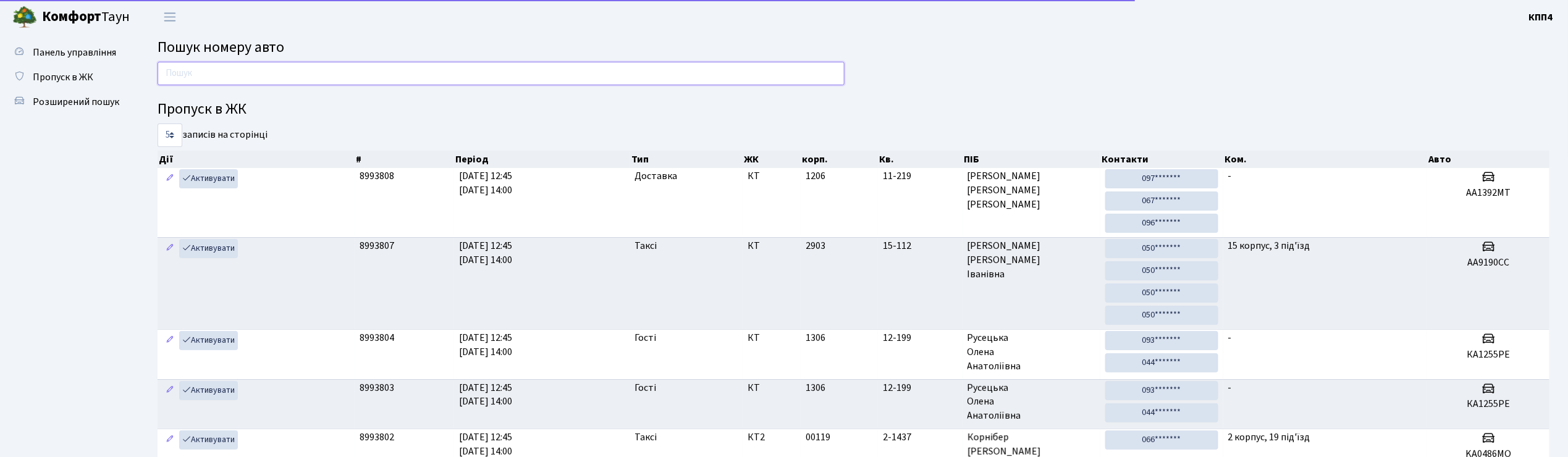
click at [205, 70] on input "text" at bounding box center [502, 74] width 687 height 24
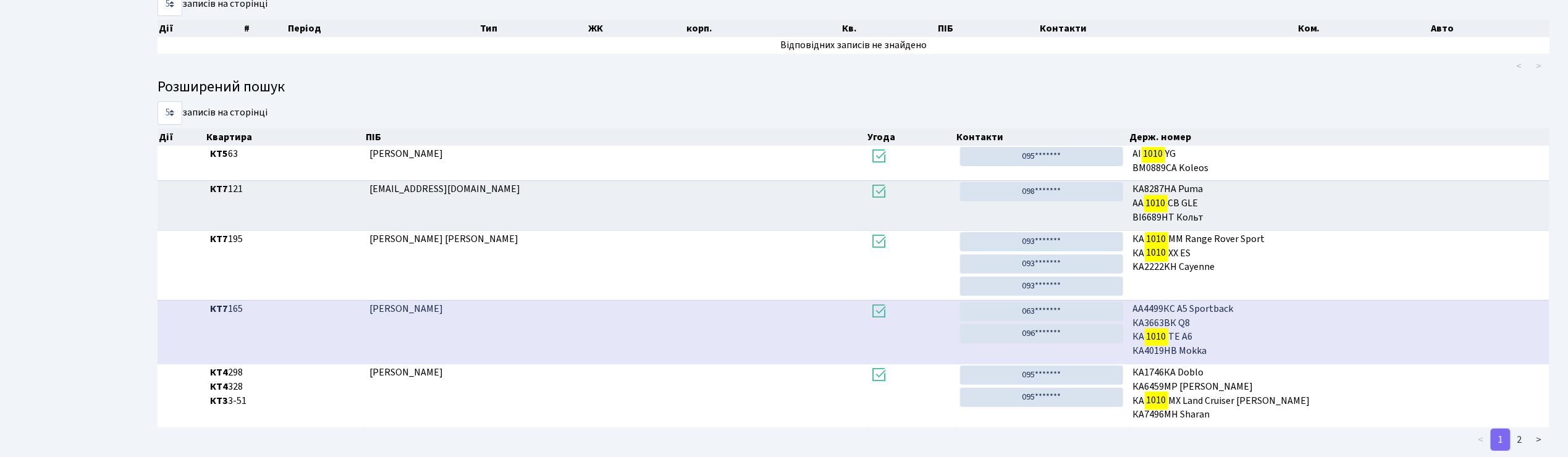
scroll to position [159, 0]
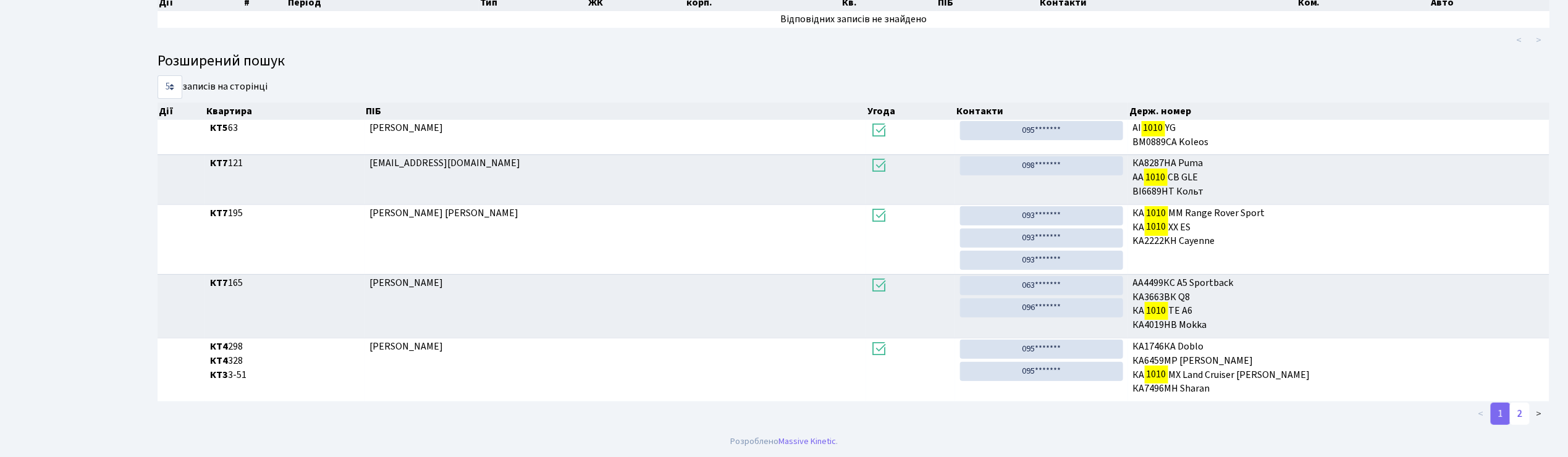
type input "1010"
click at [1525, 415] on link "2" at bounding box center [1520, 414] width 20 height 23
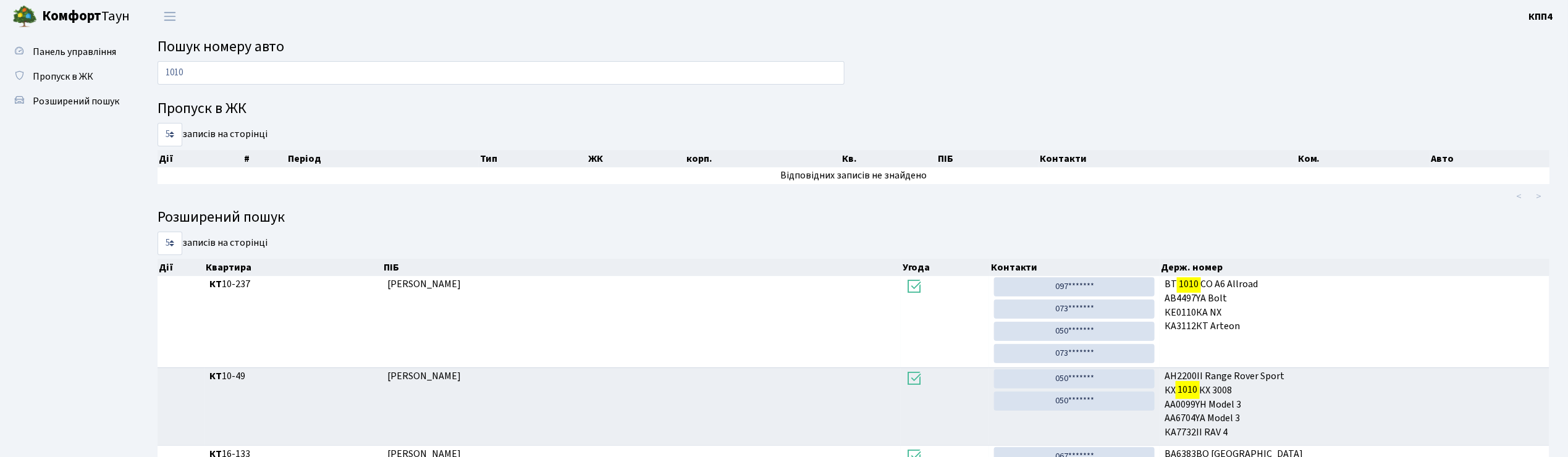
scroll to position [0, 0]
click at [62, 79] on span "Пропуск в ЖК" at bounding box center [62, 77] width 60 height 14
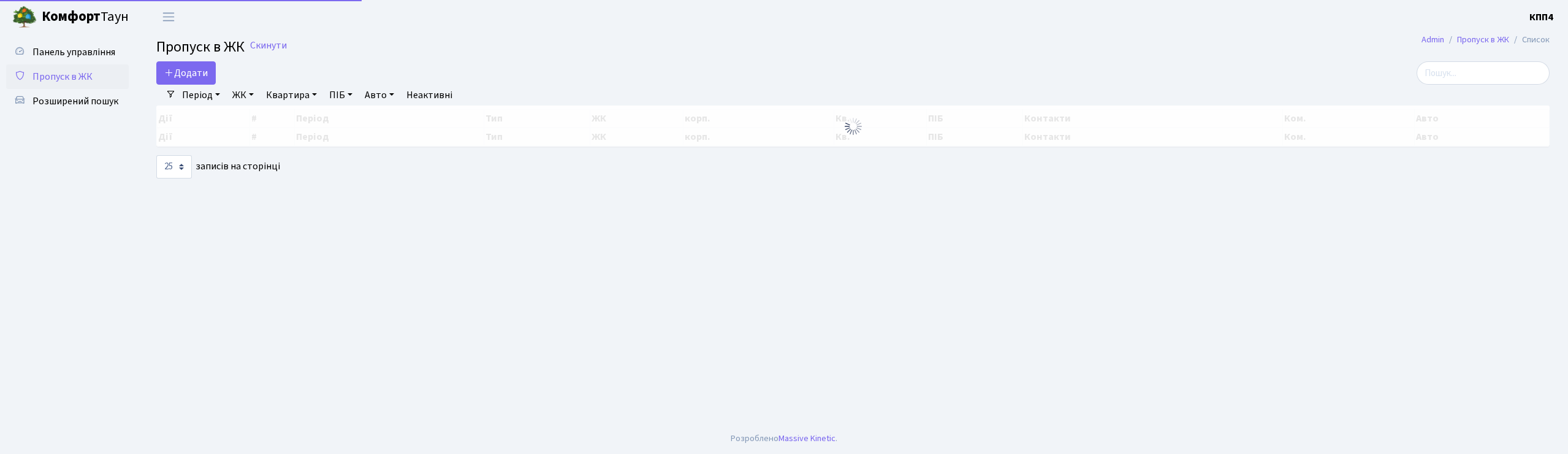
select select "25"
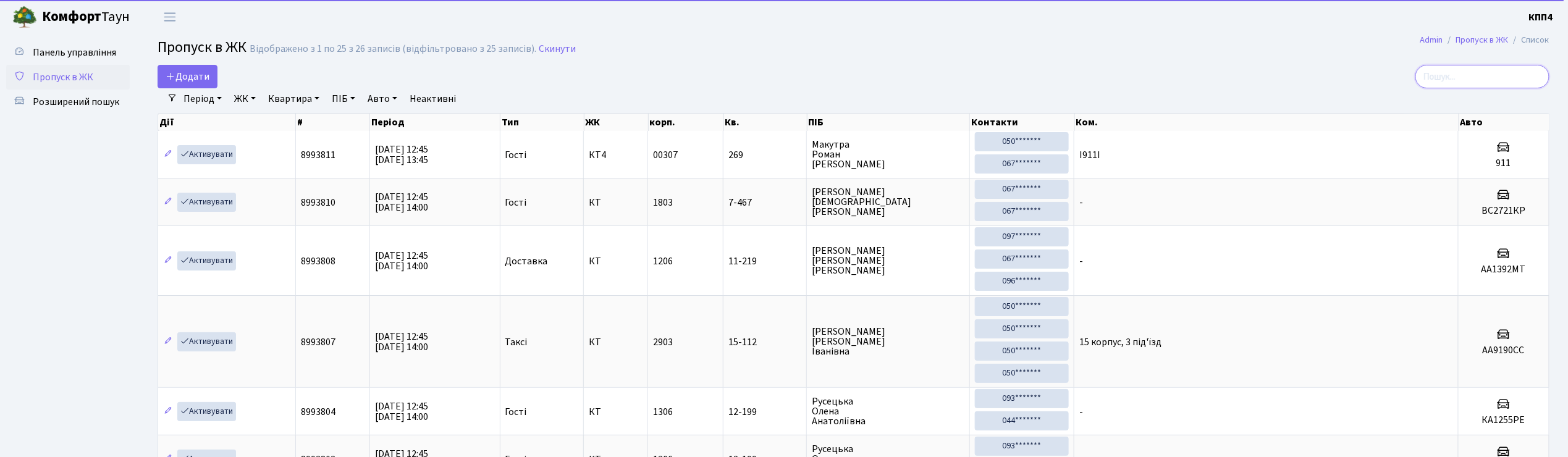
click at [1491, 85] on input "search" at bounding box center [1482, 77] width 134 height 24
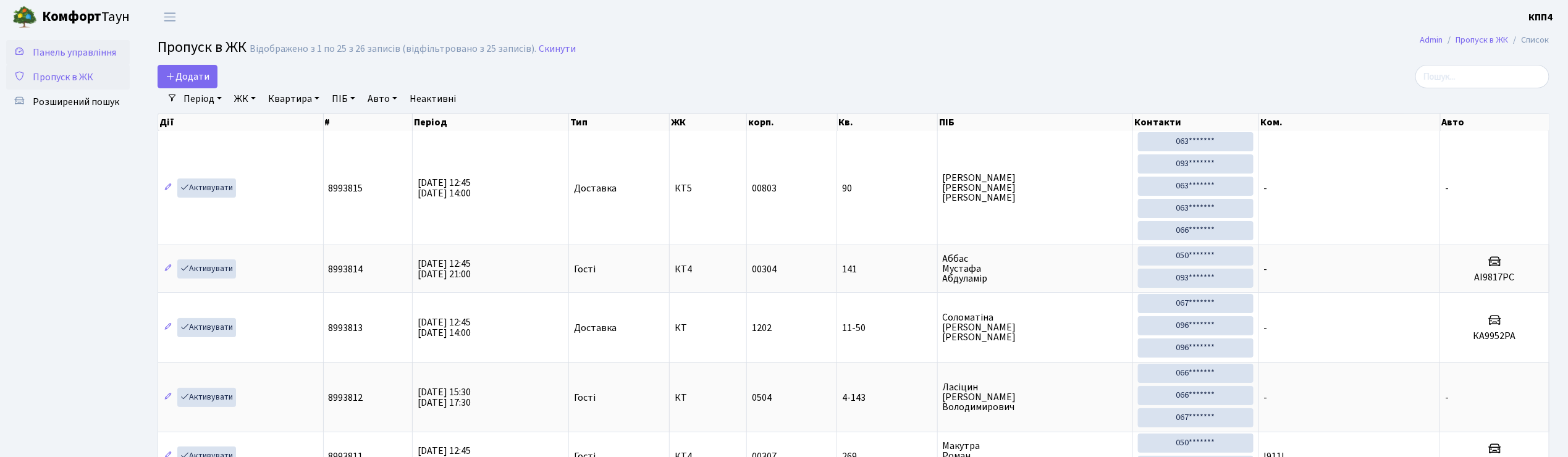
click at [69, 55] on span "Панель управління" at bounding box center [74, 52] width 83 height 14
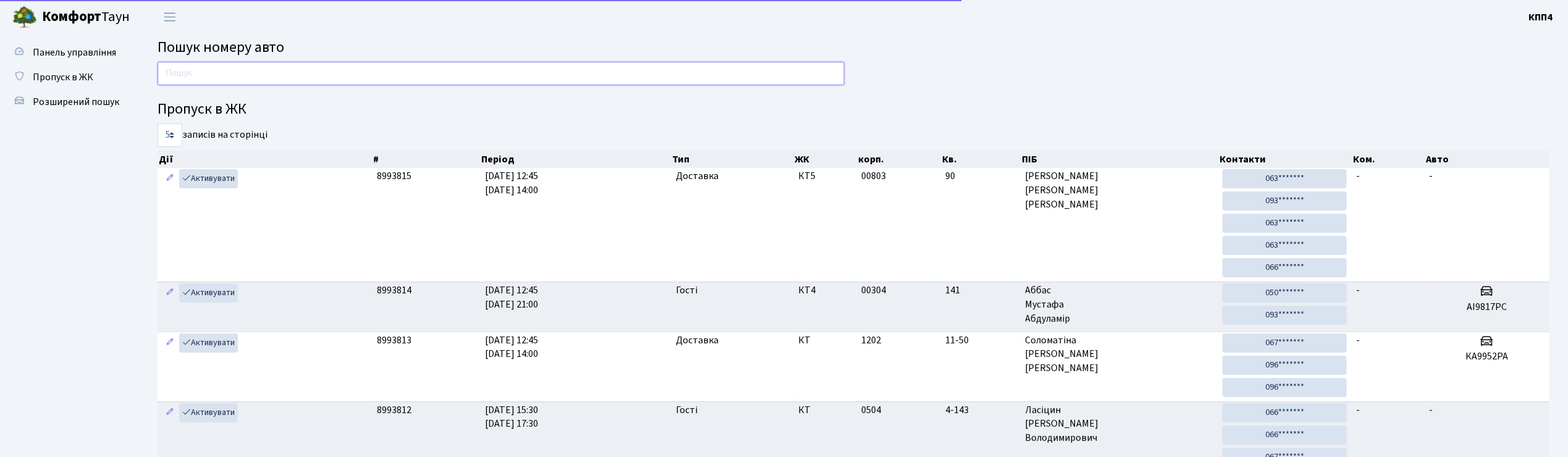
click at [196, 72] on input "text" at bounding box center [502, 74] width 687 height 24
